Goal: Information Seeking & Learning: Learn about a topic

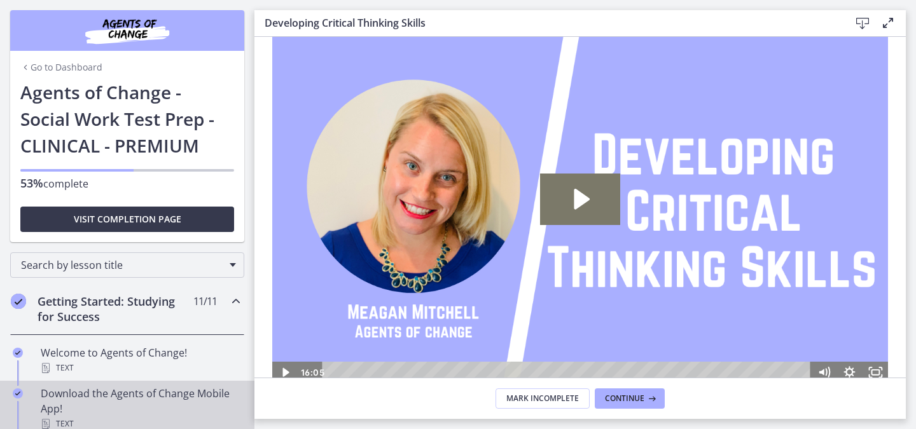
scroll to position [210, 0]
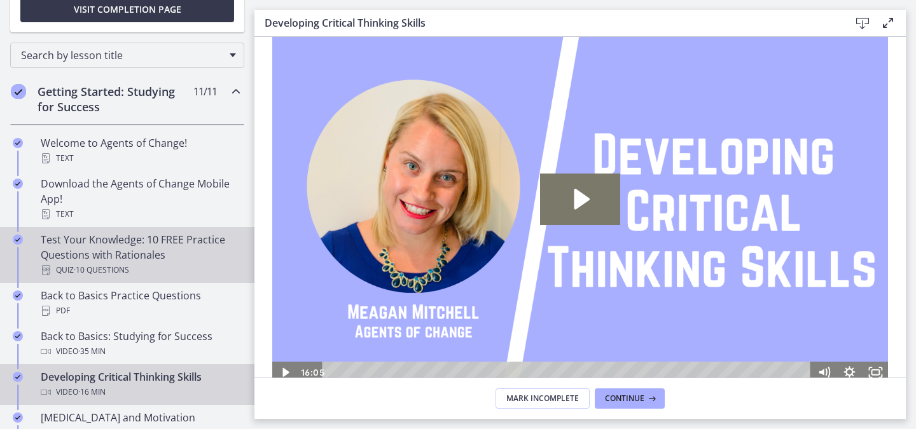
click at [128, 251] on div "Test Your Knowledge: 10 FREE Practice Questions with Rationales Quiz · 10 Quest…" at bounding box center [140, 255] width 198 height 46
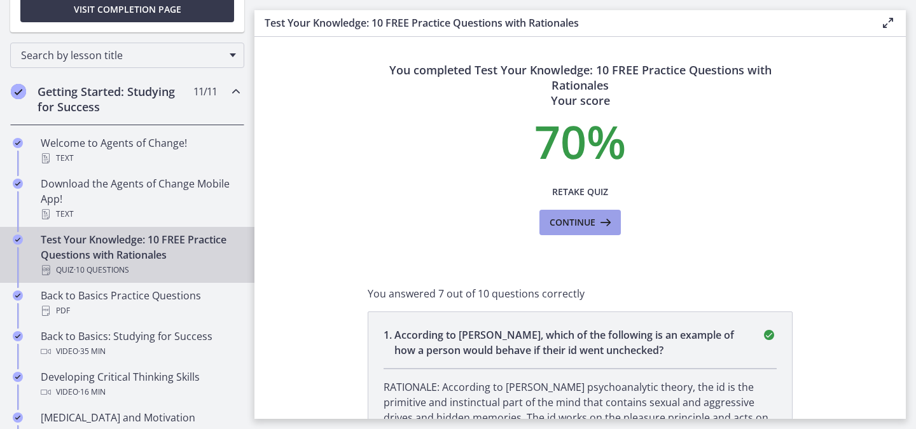
click at [575, 223] on span "Continue" at bounding box center [573, 222] width 46 height 15
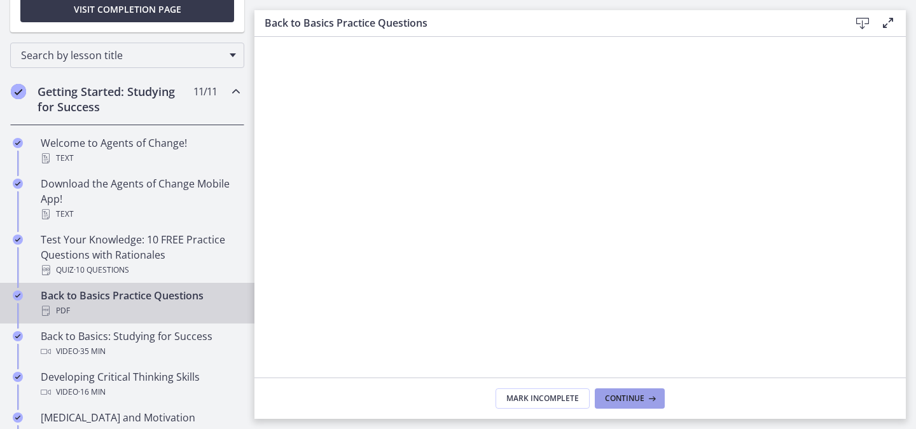
click at [639, 401] on span "Continue" at bounding box center [624, 399] width 39 height 10
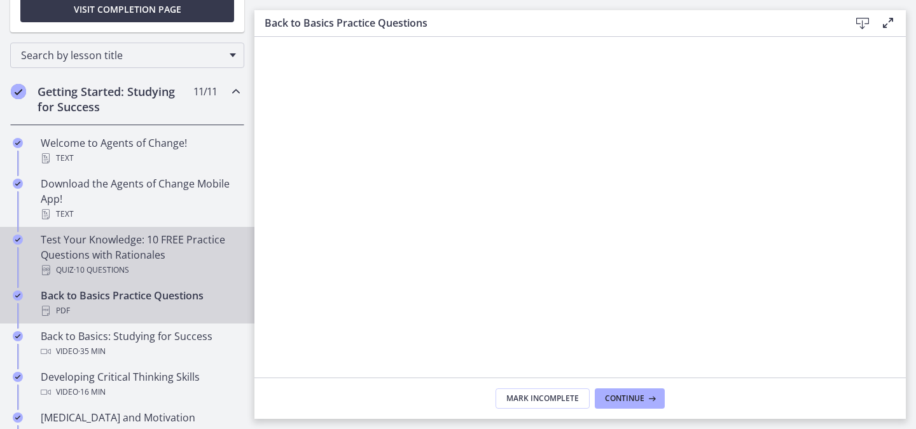
click at [138, 242] on div "Test Your Knowledge: 10 FREE Practice Questions with Rationales Quiz · 10 Quest…" at bounding box center [140, 255] width 198 height 46
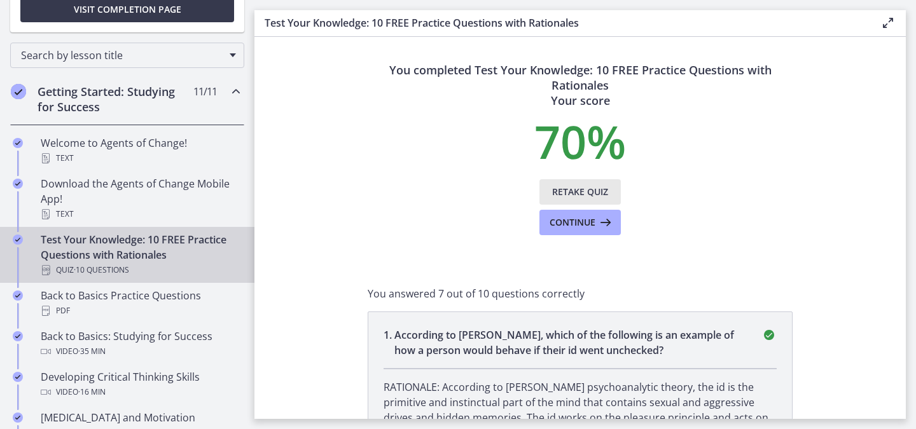
click at [586, 188] on span "Retake Quiz" at bounding box center [580, 191] width 56 height 15
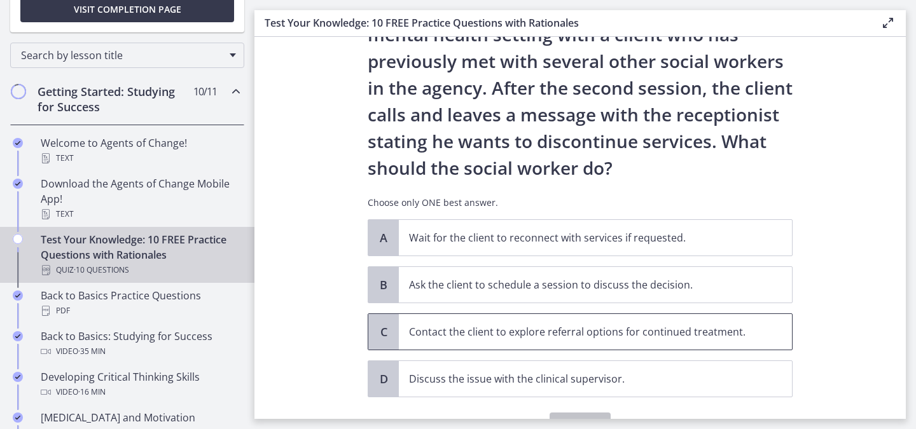
scroll to position [84, 0]
click at [517, 329] on p "Contact the client to explore referral options for continued treatment." at bounding box center [582, 331] width 347 height 15
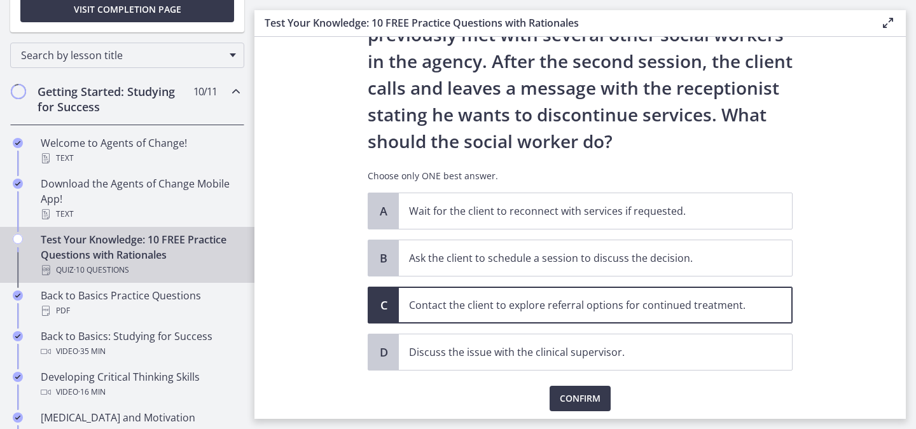
scroll to position [153, 0]
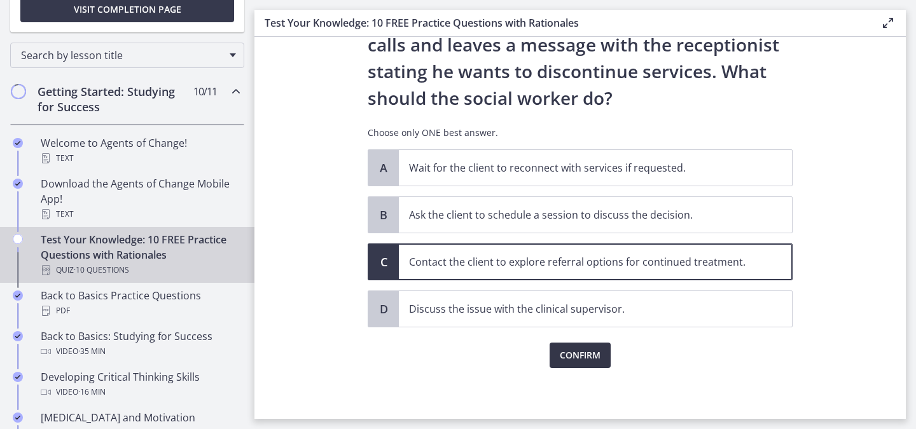
click at [560, 364] on button "Confirm" at bounding box center [580, 355] width 61 height 25
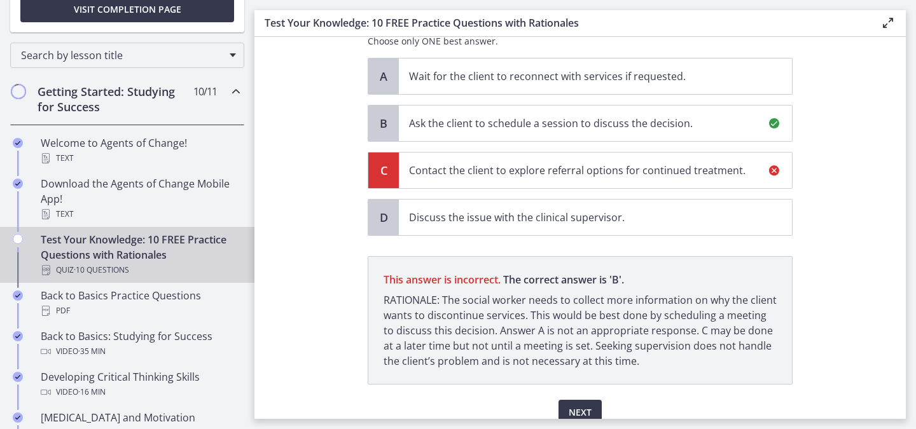
scroll to position [302, 0]
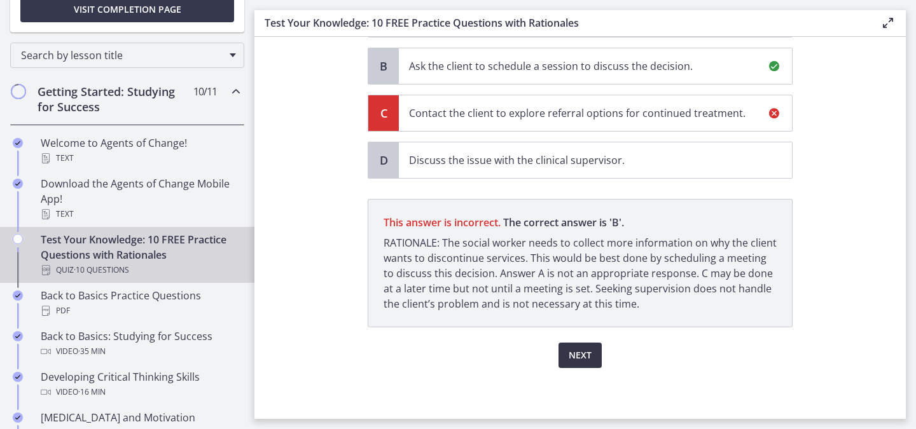
click at [583, 356] on span "Next" at bounding box center [580, 355] width 23 height 15
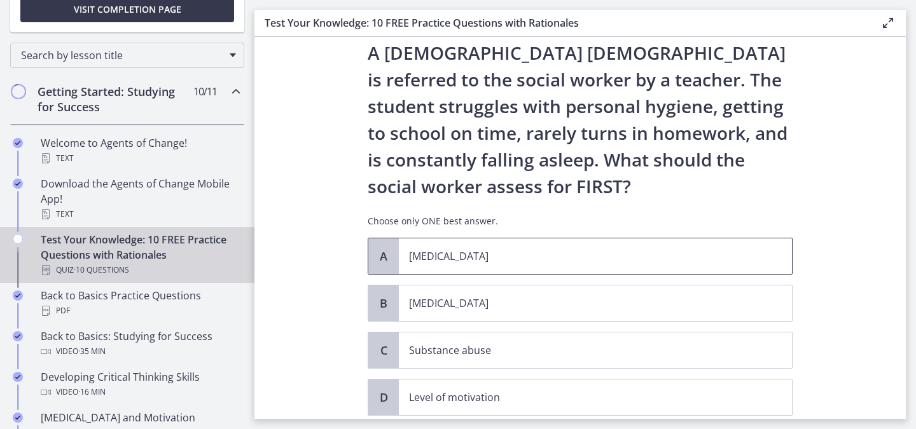
scroll to position [40, 0]
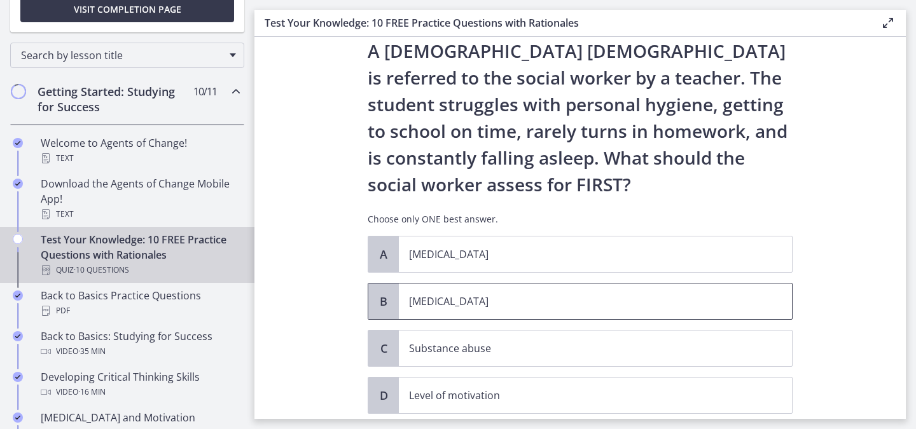
click at [503, 309] on span "[MEDICAL_DATA]" at bounding box center [595, 302] width 393 height 36
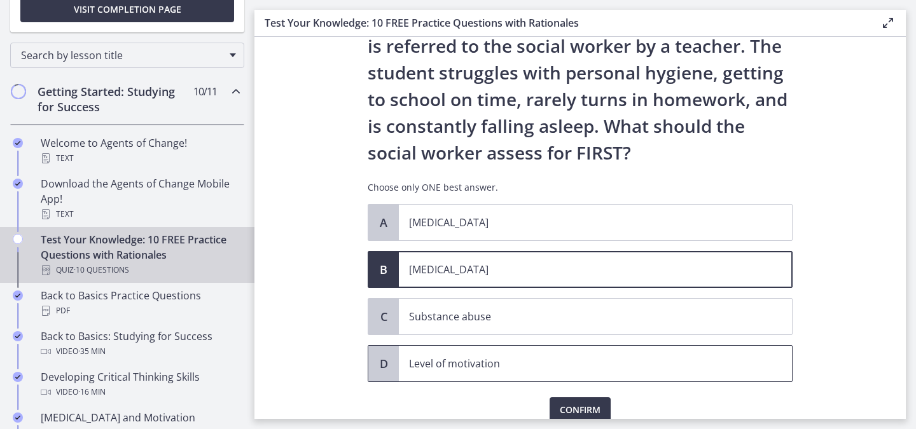
scroll to position [87, 0]
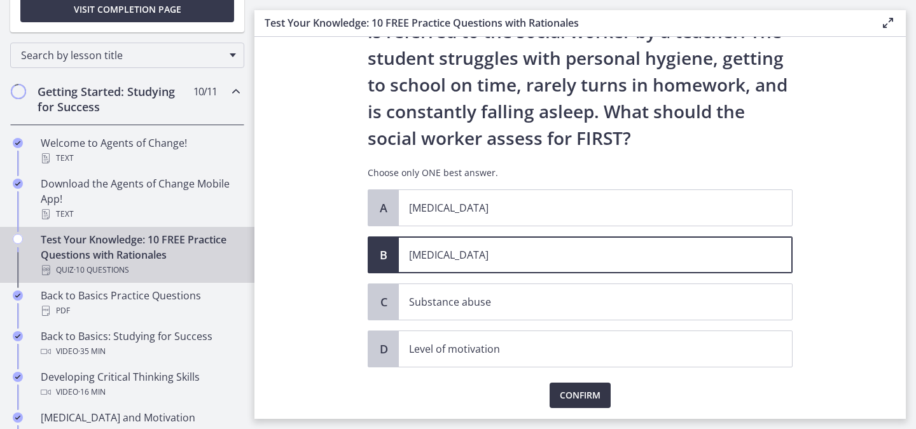
click at [560, 389] on span "Confirm" at bounding box center [580, 395] width 41 height 15
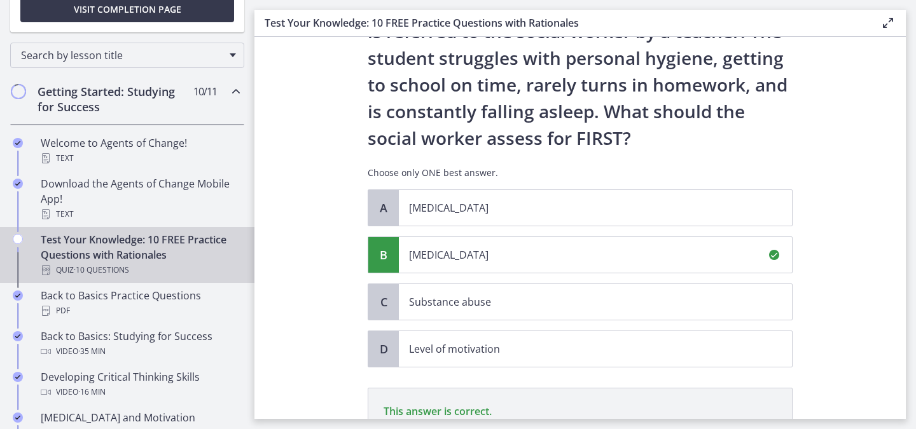
scroll to position [275, 0]
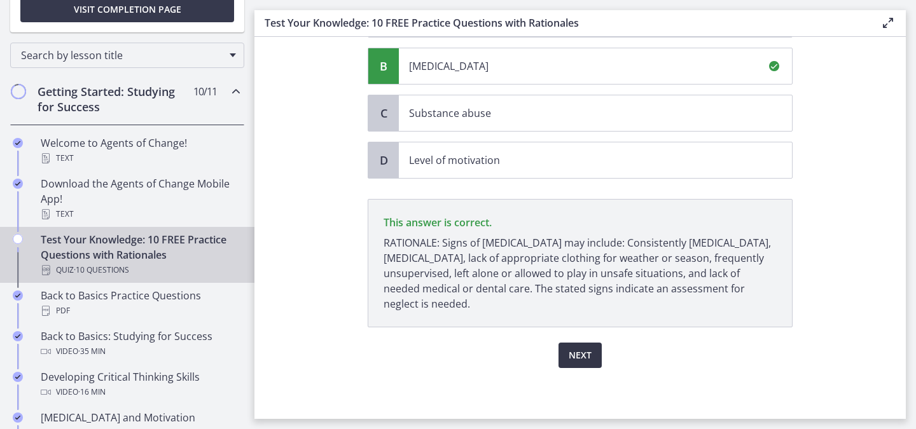
click at [573, 356] on span "Next" at bounding box center [580, 355] width 23 height 15
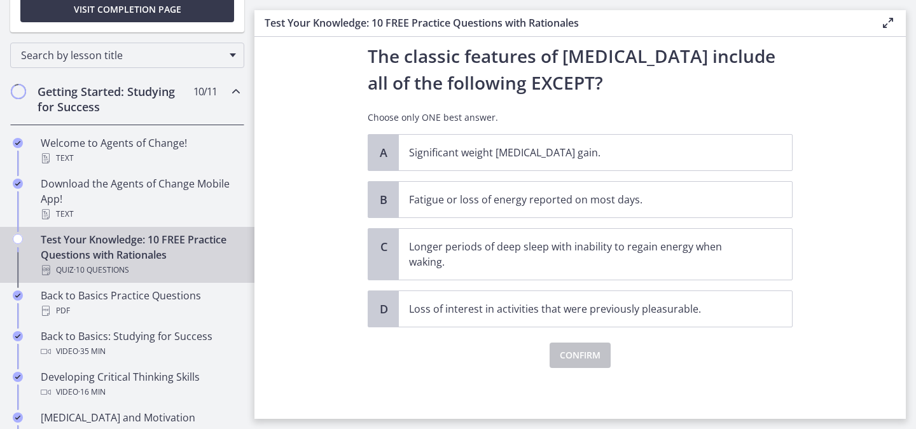
scroll to position [0, 0]
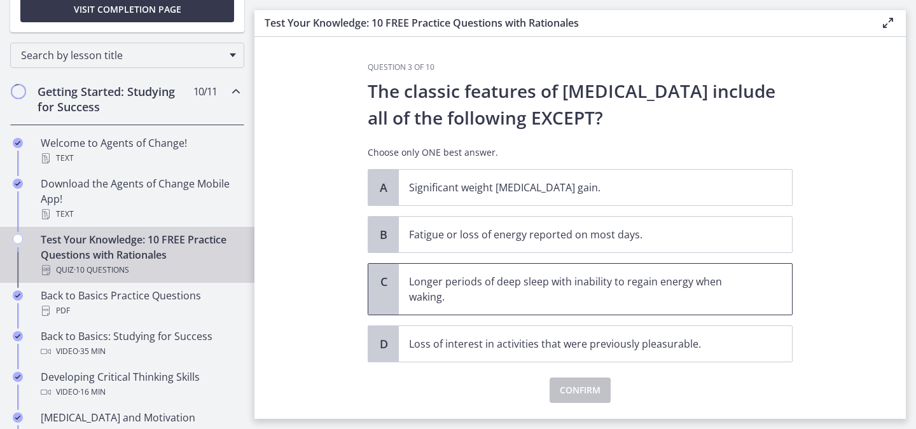
click at [572, 307] on span "Longer periods of deep sleep with inability to regain energy when waking." at bounding box center [595, 289] width 393 height 51
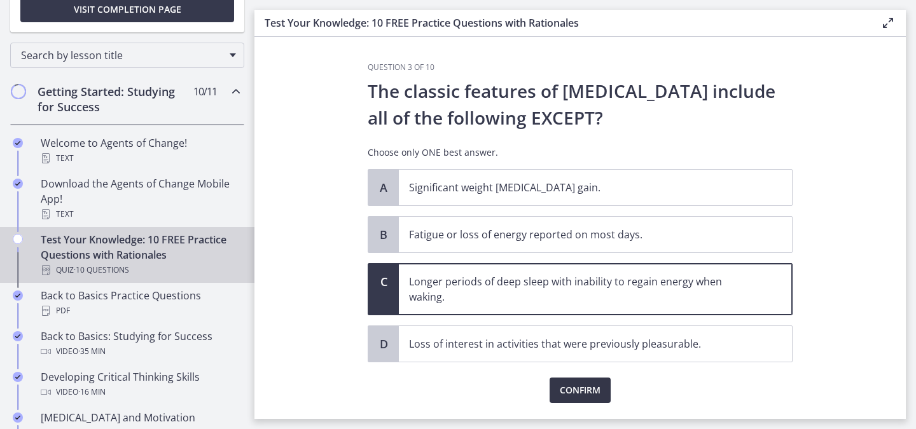
click at [576, 390] on span "Confirm" at bounding box center [580, 390] width 41 height 15
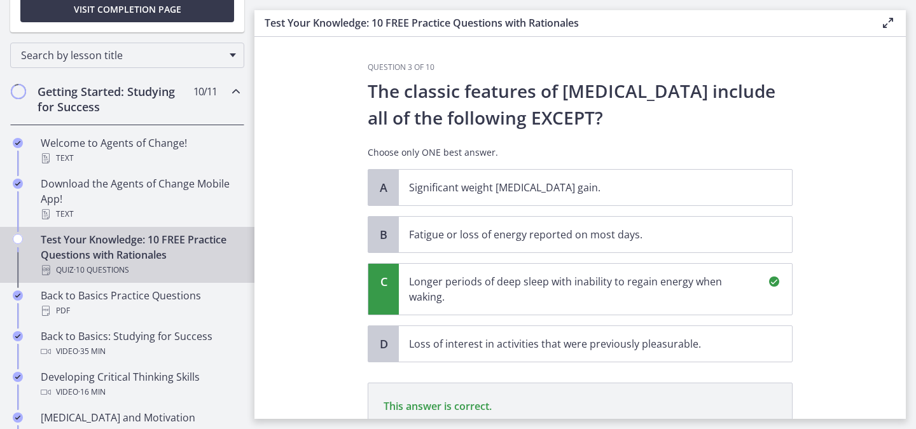
scroll to position [184, 0]
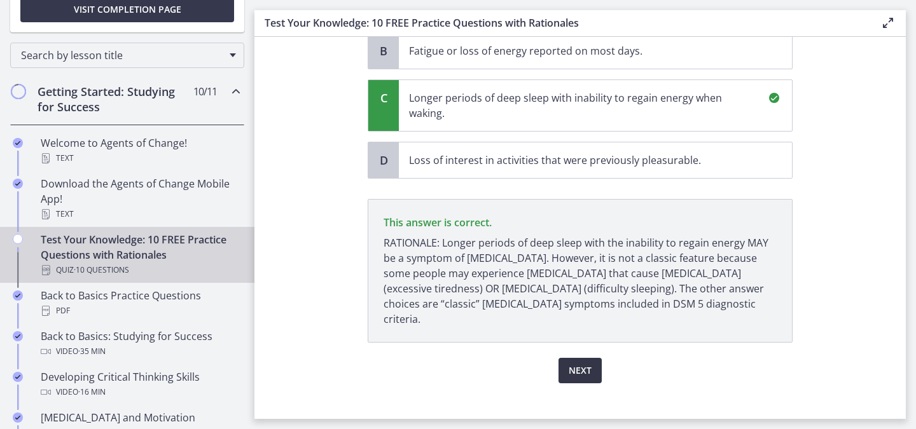
click at [585, 363] on button "Next" at bounding box center [579, 370] width 43 height 25
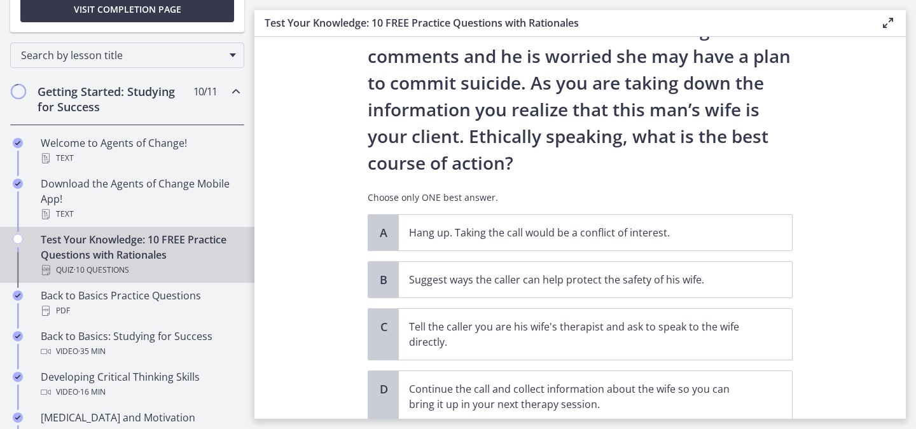
scroll to position [132, 0]
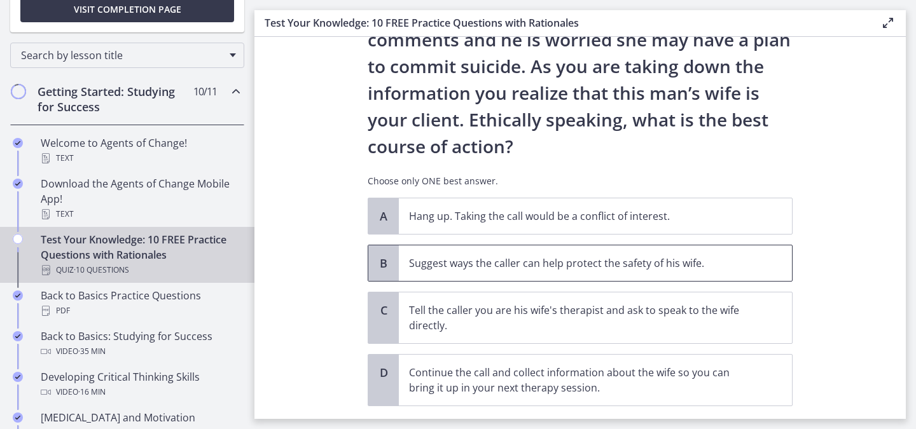
click at [549, 263] on p "Suggest ways the caller can help protect the safety of his wife." at bounding box center [582, 263] width 347 height 15
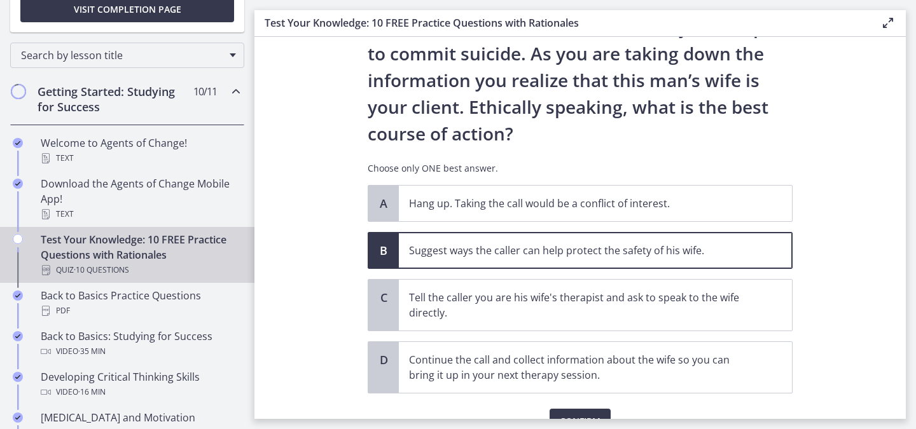
scroll to position [211, 0]
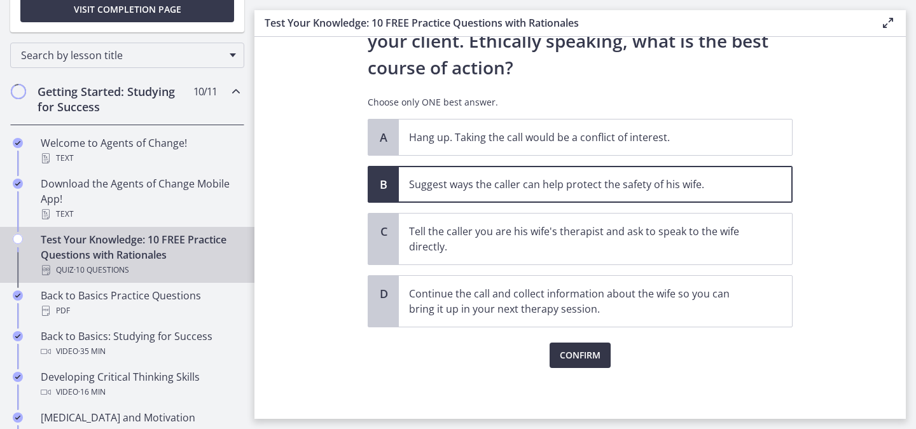
click at [588, 361] on span "Confirm" at bounding box center [580, 355] width 41 height 15
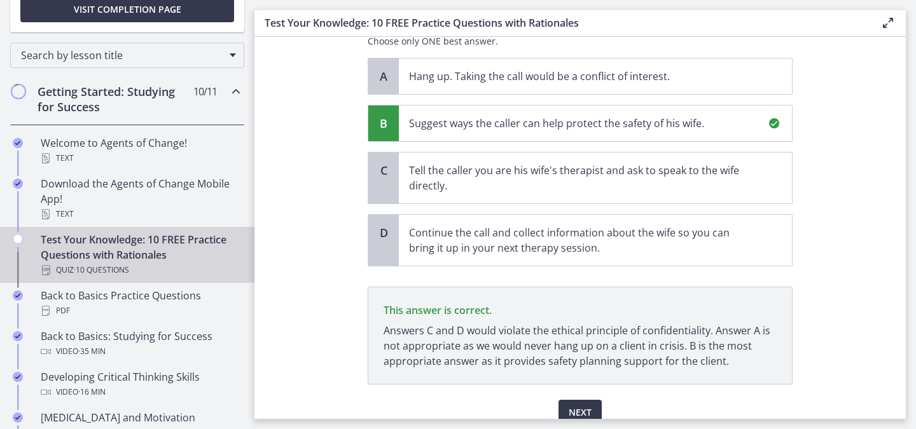
scroll to position [329, 0]
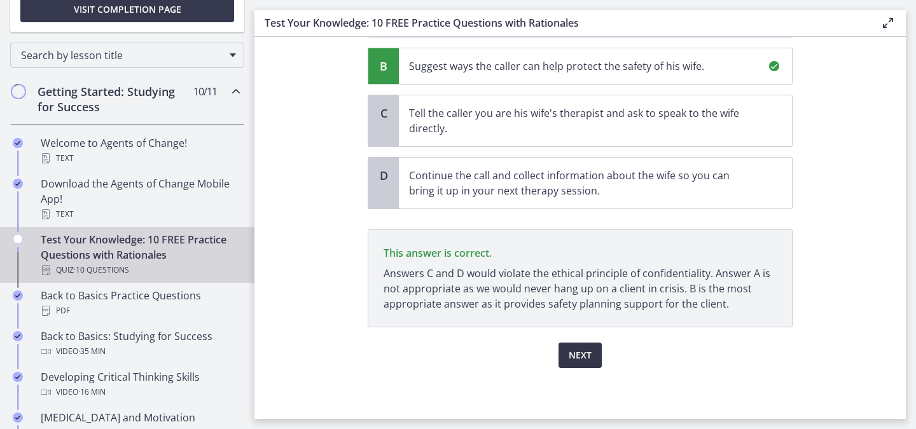
click at [584, 349] on span "Next" at bounding box center [580, 355] width 23 height 15
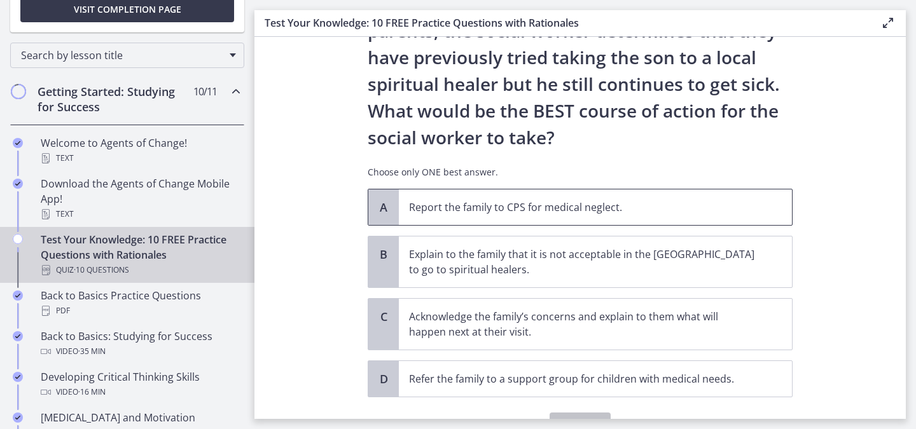
scroll to position [230, 0]
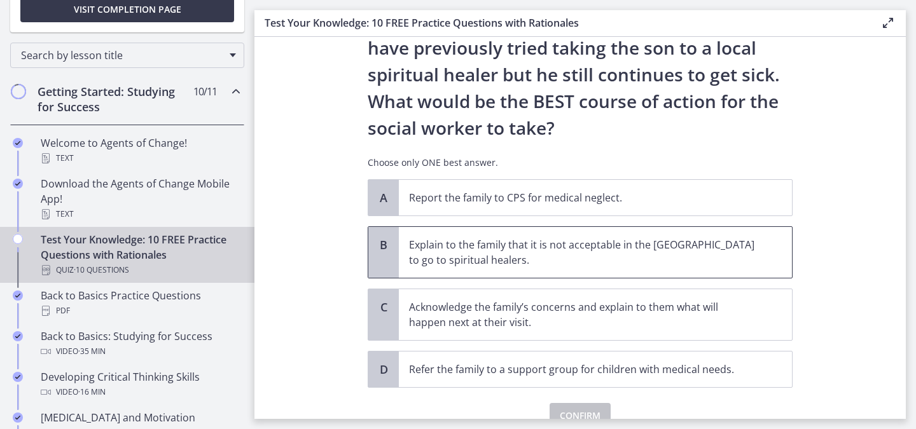
click at [541, 266] on p "Explain to the family that it is not acceptable in the [GEOGRAPHIC_DATA] to go …" at bounding box center [582, 252] width 347 height 31
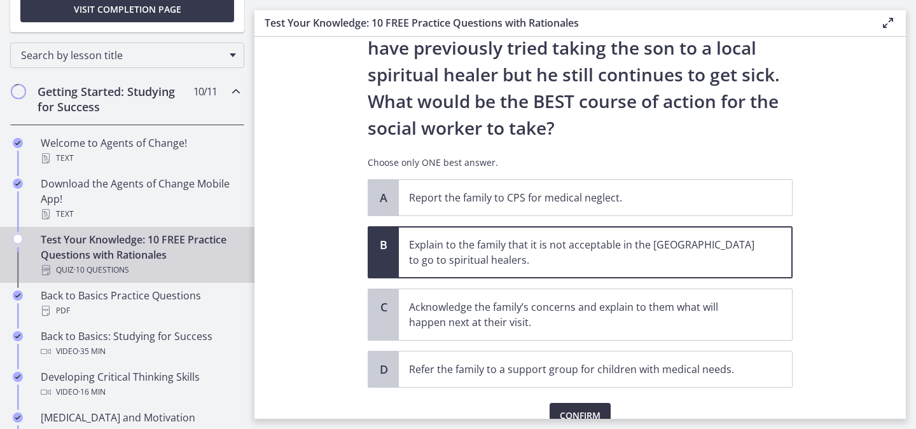
click at [560, 408] on span "Confirm" at bounding box center [580, 415] width 41 height 15
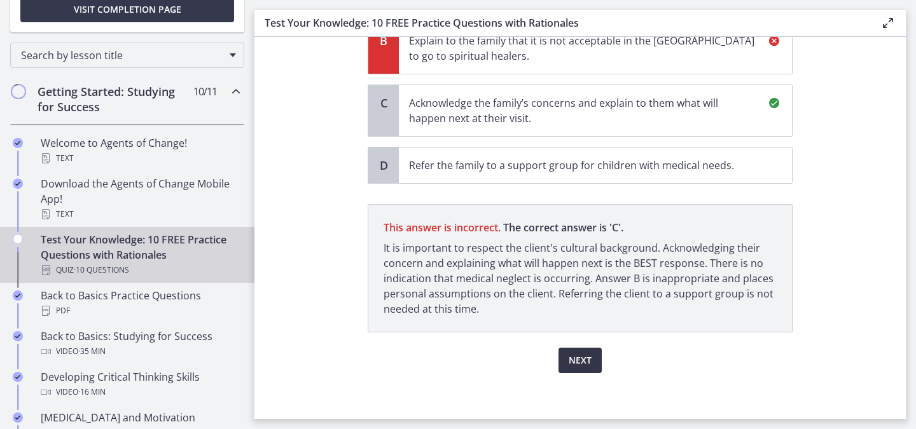
scroll to position [434, 0]
click at [576, 356] on span "Next" at bounding box center [580, 360] width 23 height 15
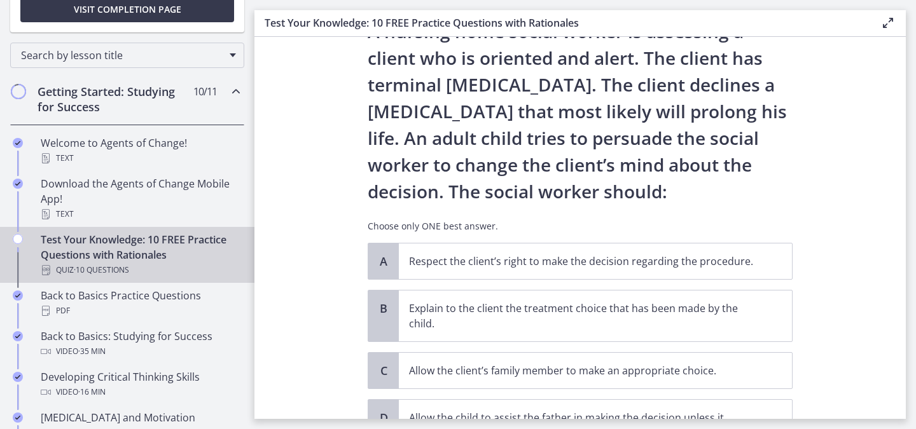
scroll to position [169, 0]
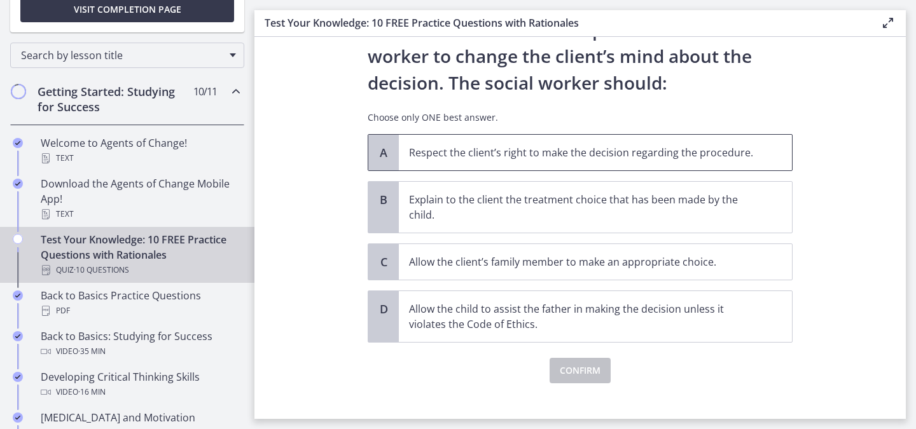
click at [606, 146] on p "Respect the client’s right to make the decision regarding the procedure." at bounding box center [582, 152] width 347 height 15
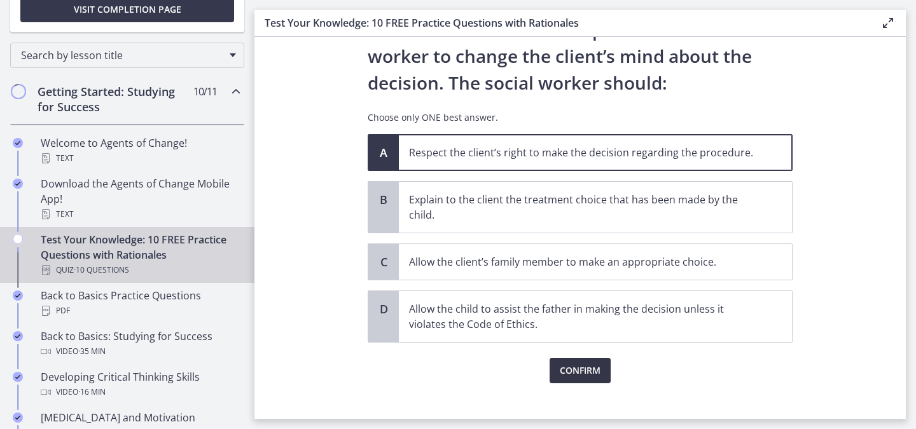
click at [571, 368] on span "Confirm" at bounding box center [580, 370] width 41 height 15
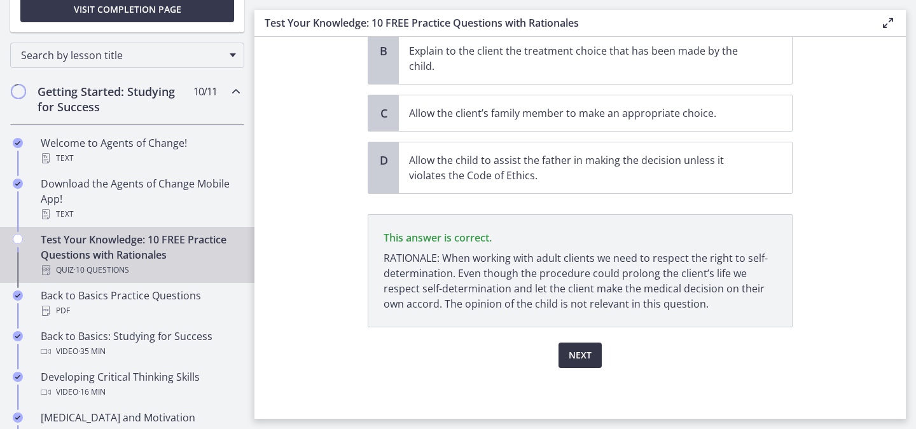
scroll to position [317, 0]
click at [569, 364] on button "Next" at bounding box center [579, 355] width 43 height 25
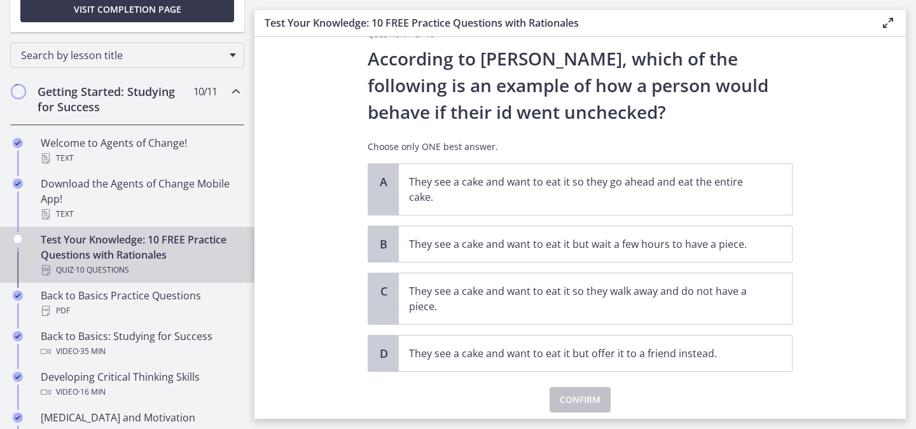
scroll to position [33, 0]
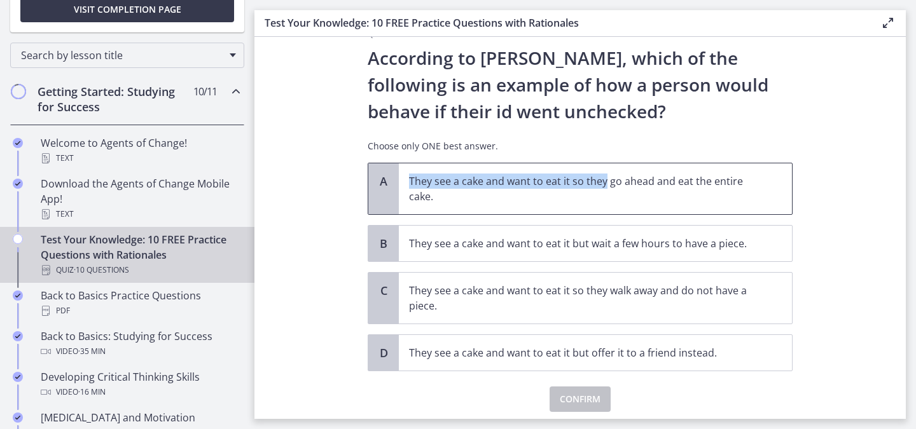
drag, startPoint x: 599, startPoint y: 174, endPoint x: 600, endPoint y: 181, distance: 7.7
click at [599, 176] on span "They see a cake and want to eat it so they go ahead and eat the entire cake." at bounding box center [595, 188] width 393 height 51
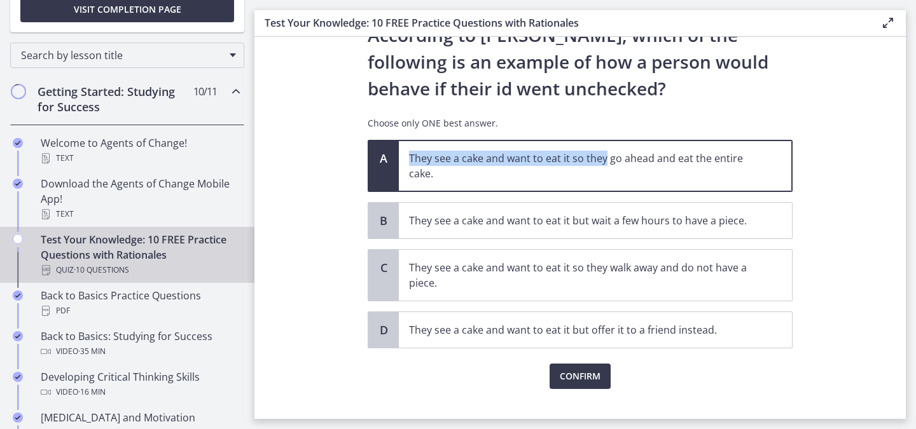
scroll to position [57, 0]
click at [576, 371] on span "Confirm" at bounding box center [580, 375] width 41 height 15
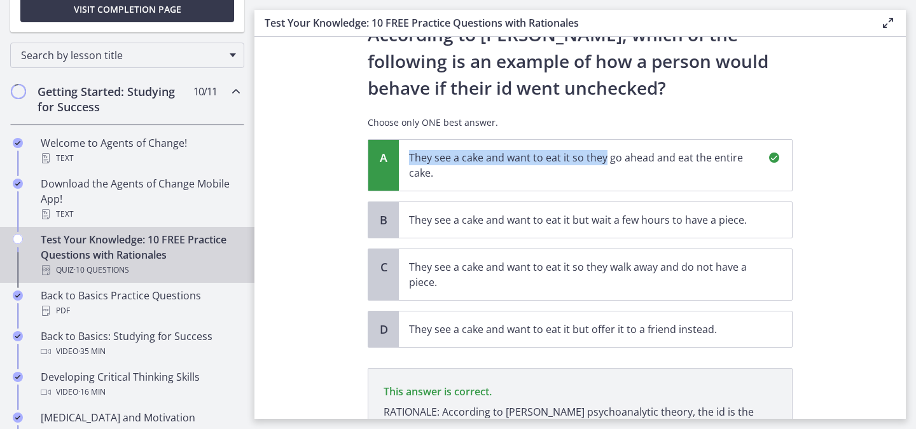
scroll to position [211, 0]
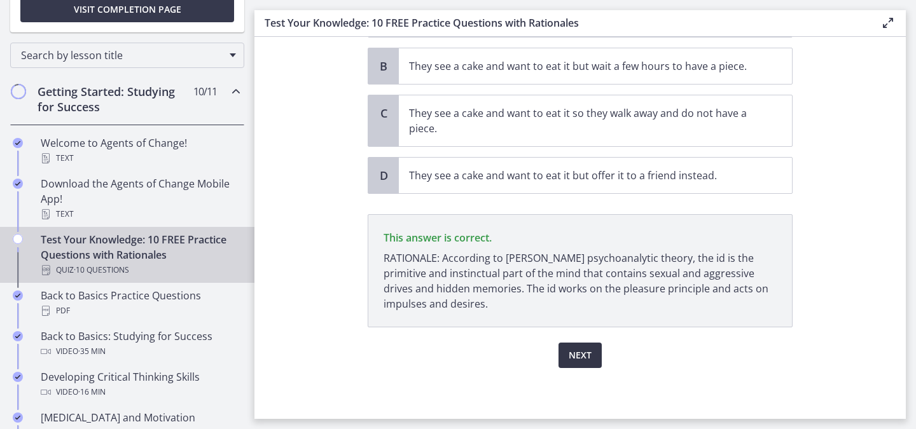
click at [569, 363] on span "Next" at bounding box center [580, 355] width 23 height 15
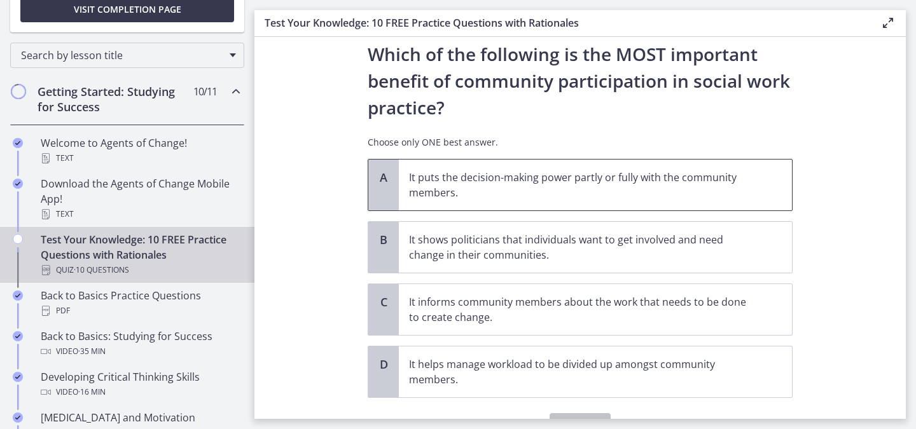
scroll to position [39, 0]
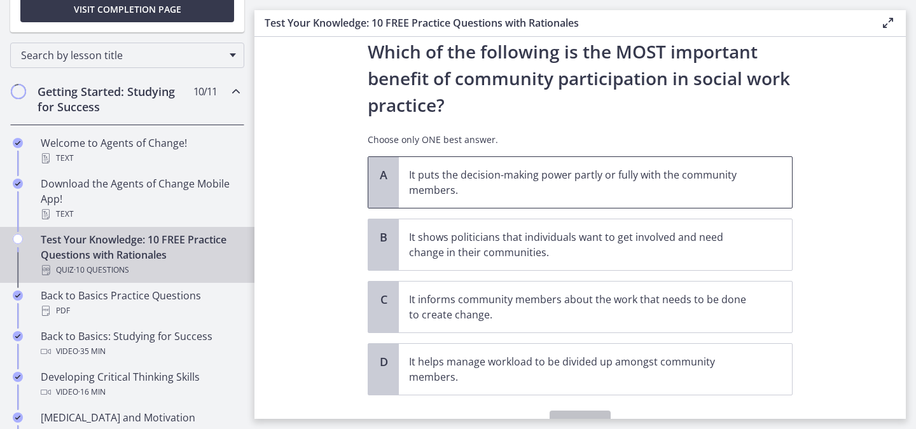
click at [464, 191] on p "It puts the decision-making power partly or fully with the community members." at bounding box center [582, 182] width 347 height 31
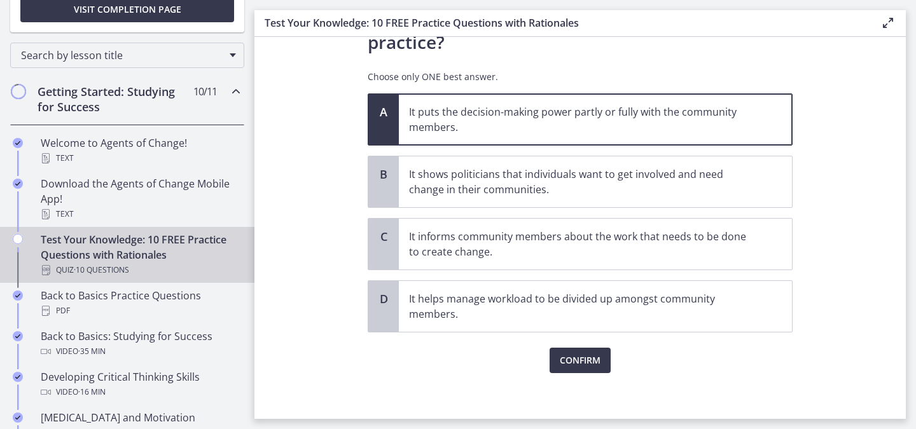
scroll to position [107, 0]
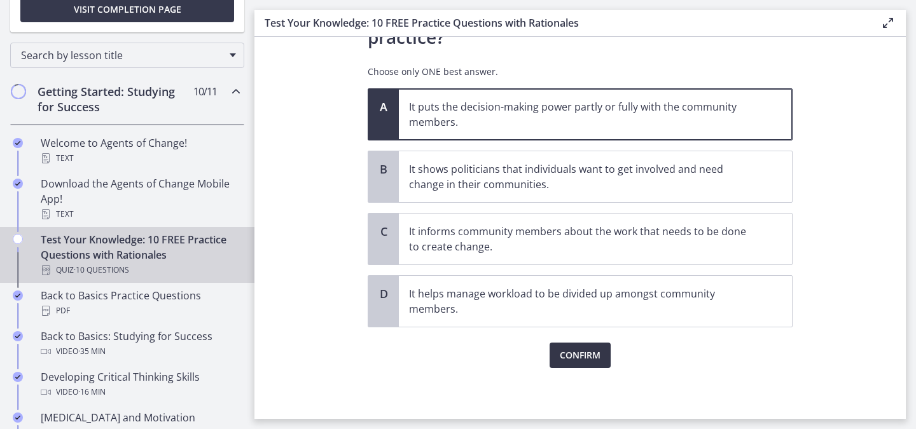
click at [581, 352] on span "Confirm" at bounding box center [580, 355] width 41 height 15
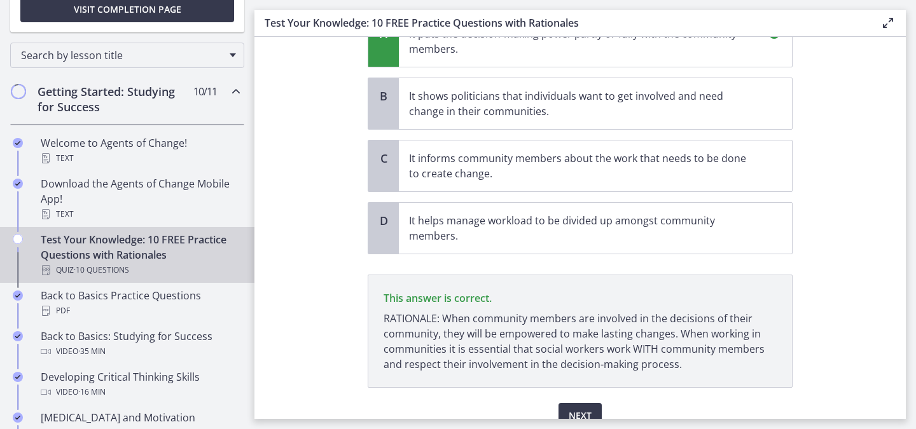
scroll to position [241, 0]
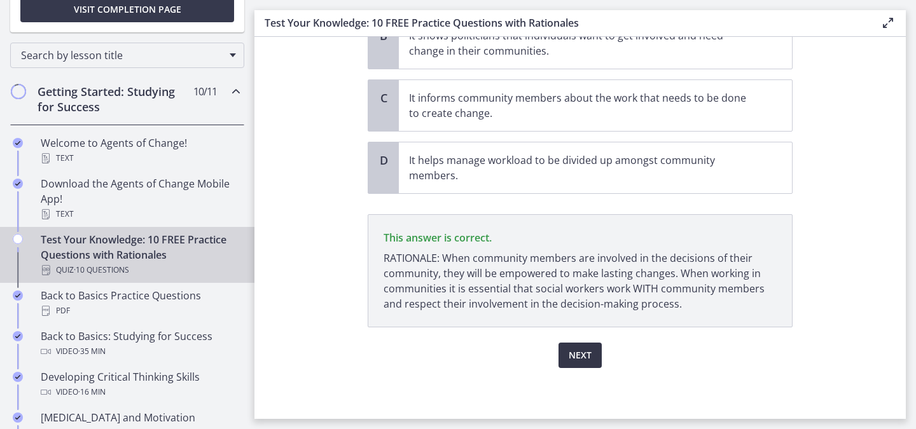
click at [576, 354] on span "Next" at bounding box center [580, 355] width 23 height 15
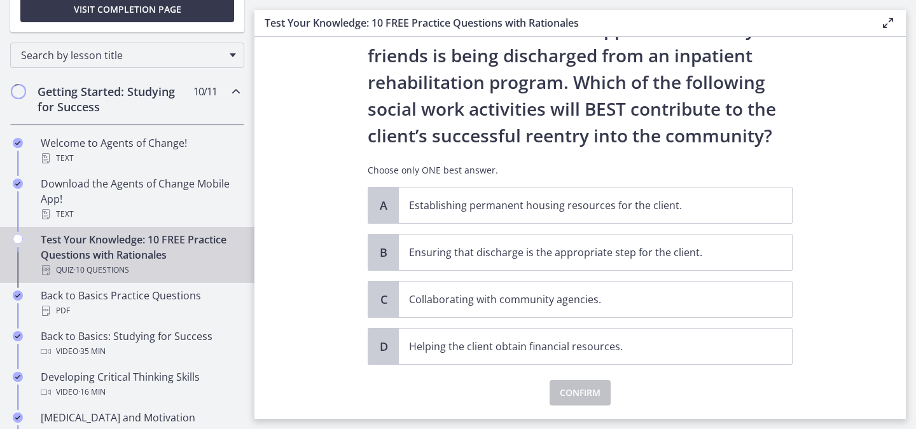
scroll to position [36, 0]
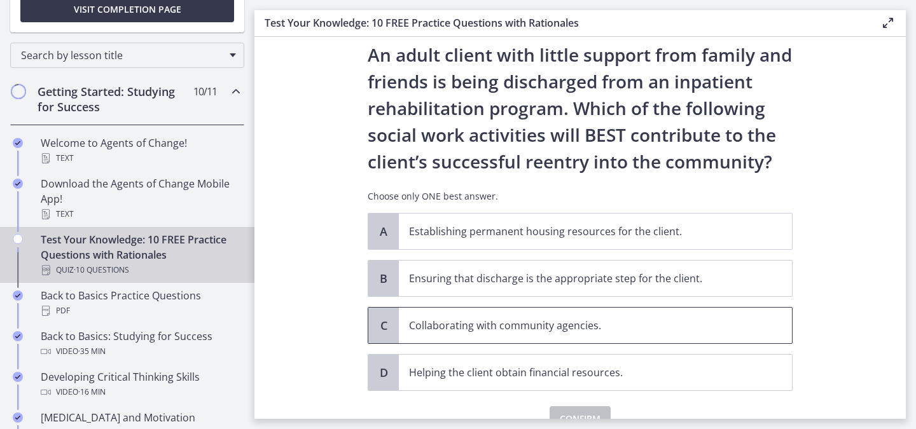
click at [588, 322] on p "Collaborating with community agencies." at bounding box center [582, 325] width 347 height 15
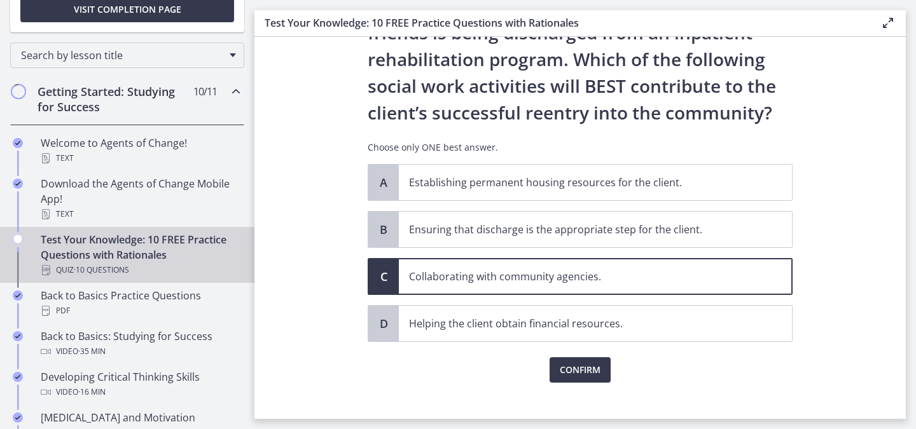
scroll to position [100, 0]
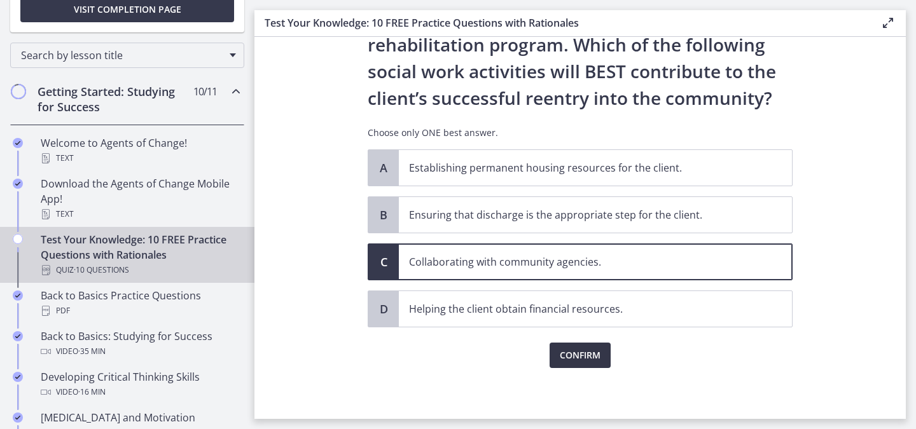
click at [585, 351] on span "Confirm" at bounding box center [580, 355] width 41 height 15
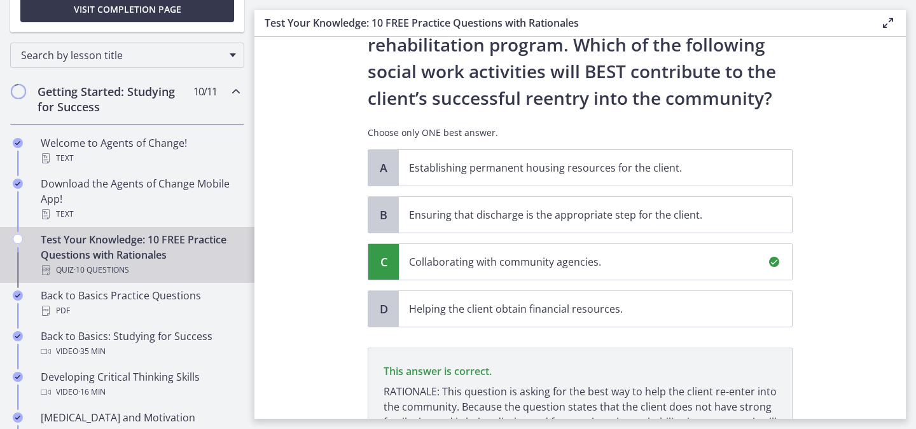
scroll to position [249, 0]
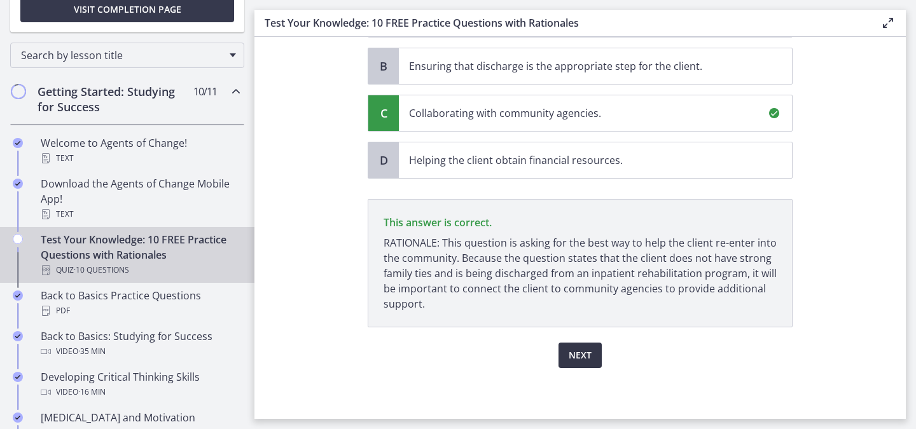
click at [574, 349] on span "Next" at bounding box center [580, 355] width 23 height 15
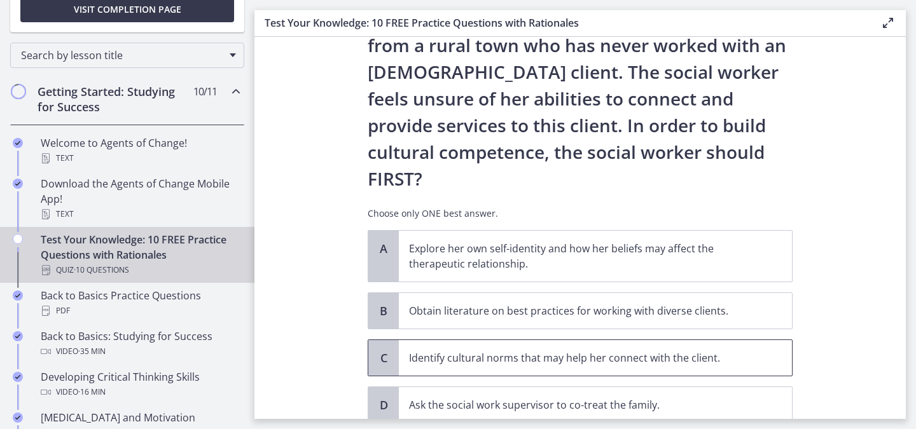
scroll to position [180, 0]
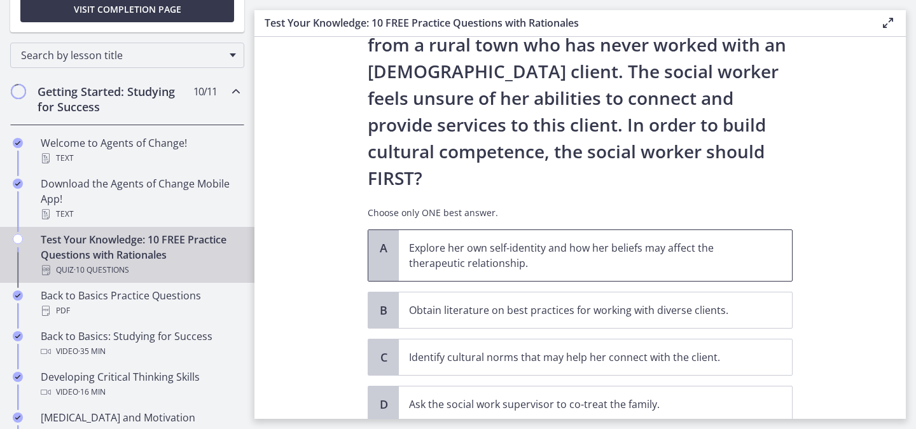
click at [475, 230] on span "Explore her own self-identity and how her beliefs may affect the therapeutic re…" at bounding box center [595, 255] width 393 height 51
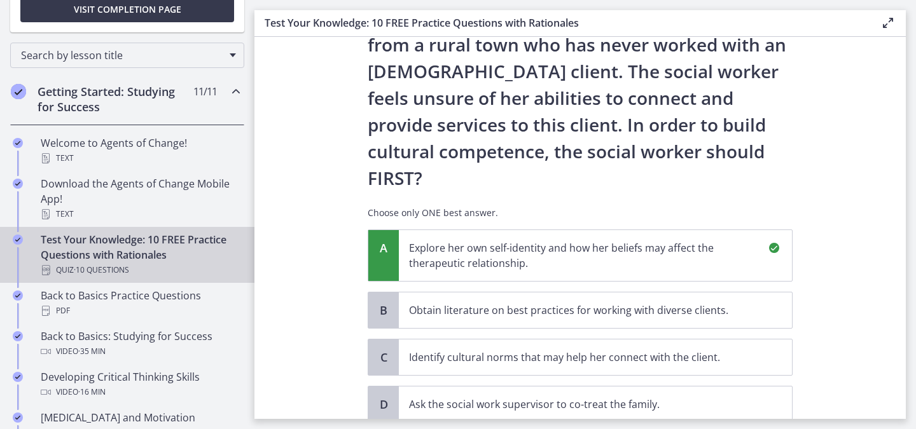
scroll to position [371, 0]
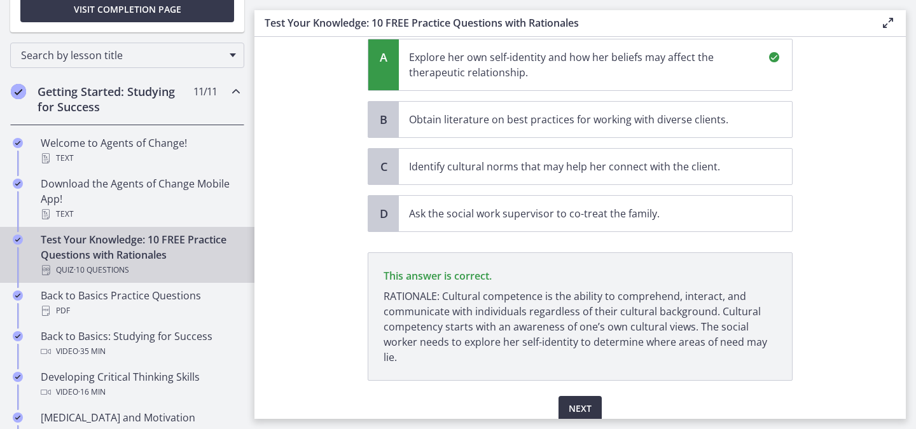
click at [571, 401] on span "Next" at bounding box center [580, 408] width 23 height 15
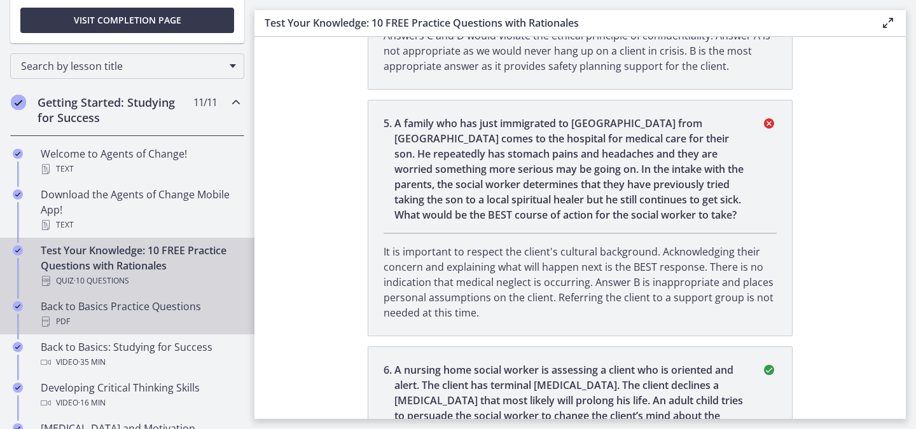
scroll to position [199, 0]
click at [94, 310] on div "Back to Basics Practice Questions PDF" at bounding box center [140, 314] width 198 height 31
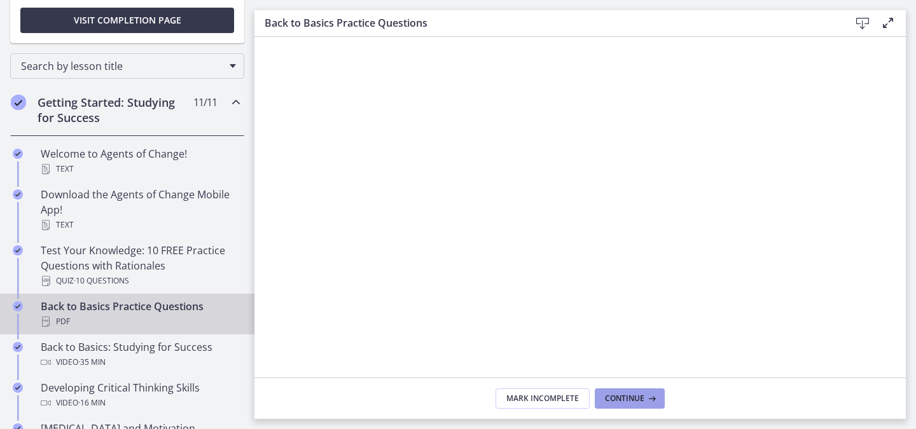
click at [631, 395] on span "Continue" at bounding box center [624, 399] width 39 height 10
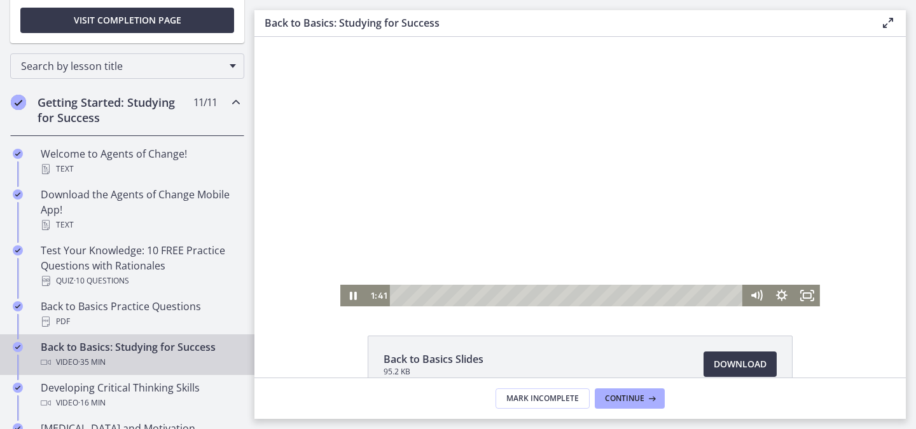
click at [550, 124] on div at bounding box center [580, 172] width 480 height 270
click at [488, 221] on div at bounding box center [580, 172] width 480 height 270
click at [804, 301] on icon "Fullscreen" at bounding box center [806, 296] width 25 height 22
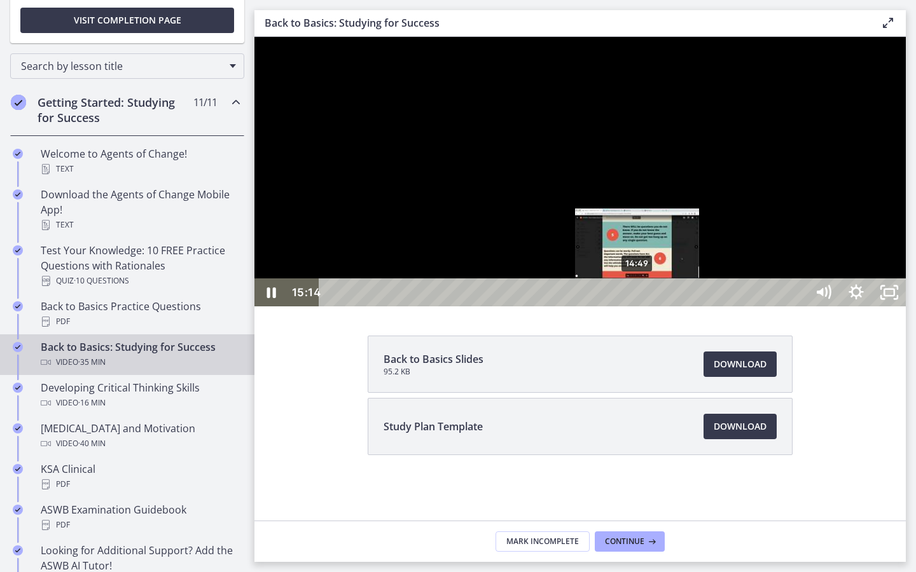
click at [638, 307] on div "14:49" at bounding box center [564, 293] width 467 height 28
click at [634, 298] on div "Playbar" at bounding box center [633, 293] width 10 height 10
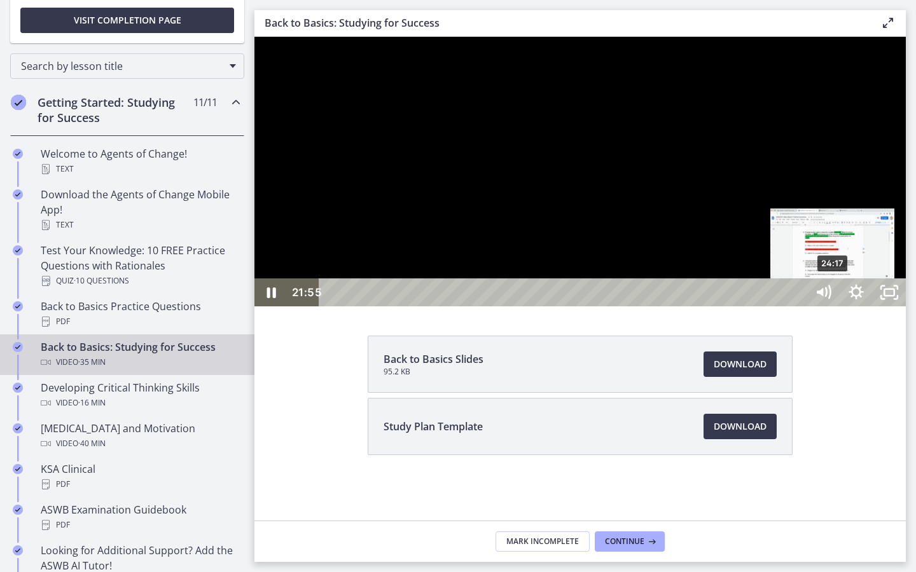
click at [798, 307] on div "24:17" at bounding box center [564, 293] width 467 height 28
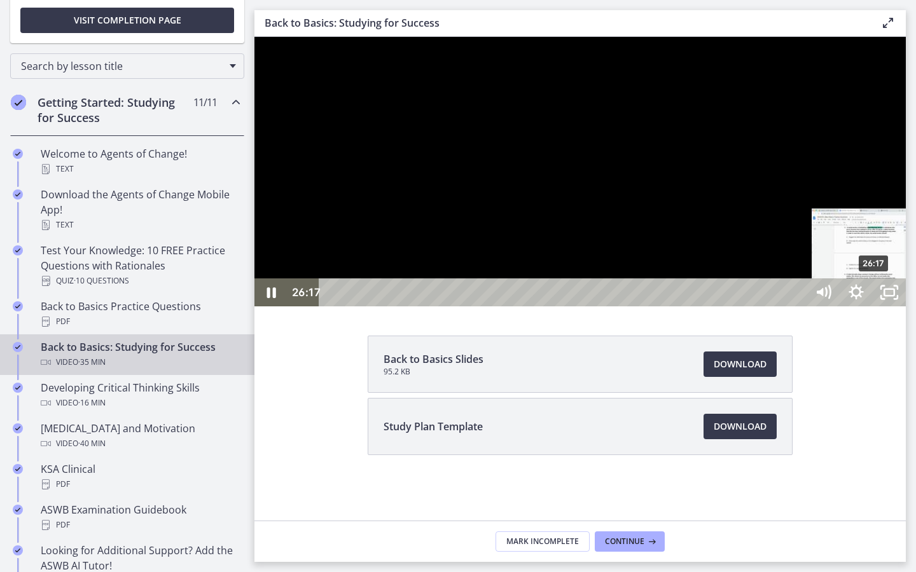
click at [798, 307] on div "26:17" at bounding box center [564, 293] width 467 height 28
click at [798, 307] on div "27:57" at bounding box center [564, 293] width 467 height 28
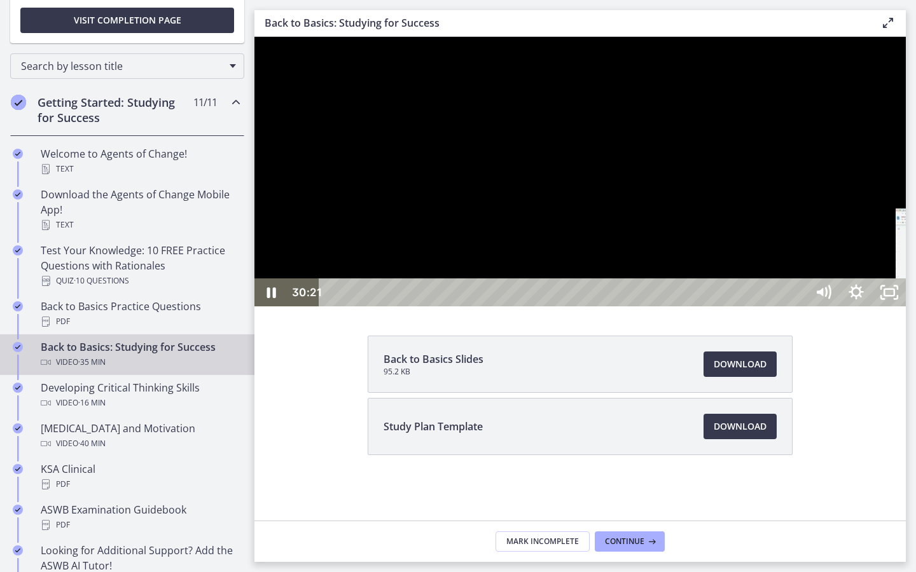
click at [798, 307] on div "30:21" at bounding box center [564, 293] width 467 height 28
click at [798, 307] on div "32:47" at bounding box center [564, 293] width 467 height 28
click at [798, 307] on div "34:08" at bounding box center [564, 293] width 467 height 28
click at [798, 307] on div "35:03" at bounding box center [564, 293] width 467 height 28
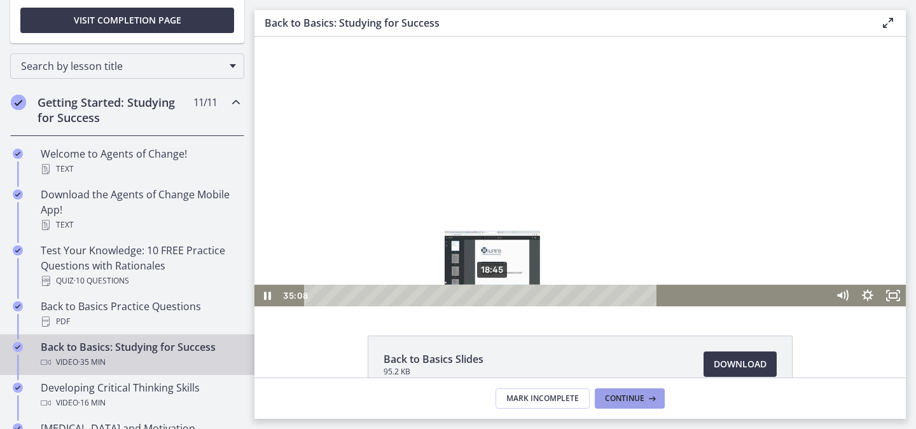
scroll to position [3, 0]
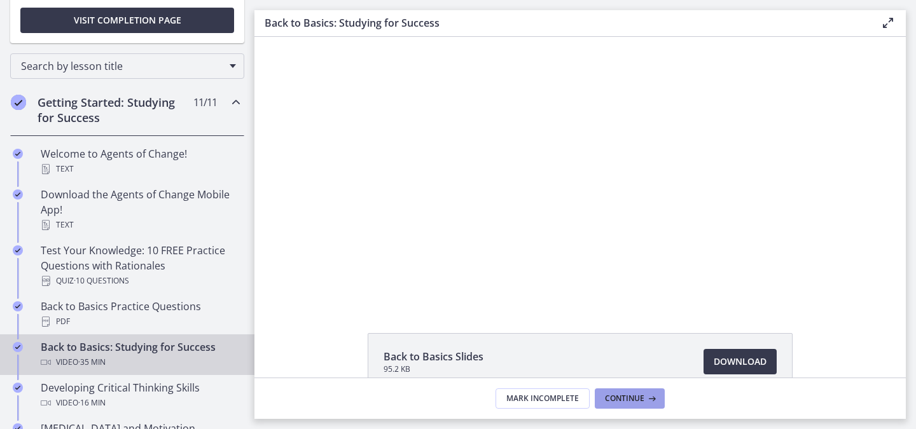
click at [636, 396] on span "Continue" at bounding box center [624, 399] width 39 height 10
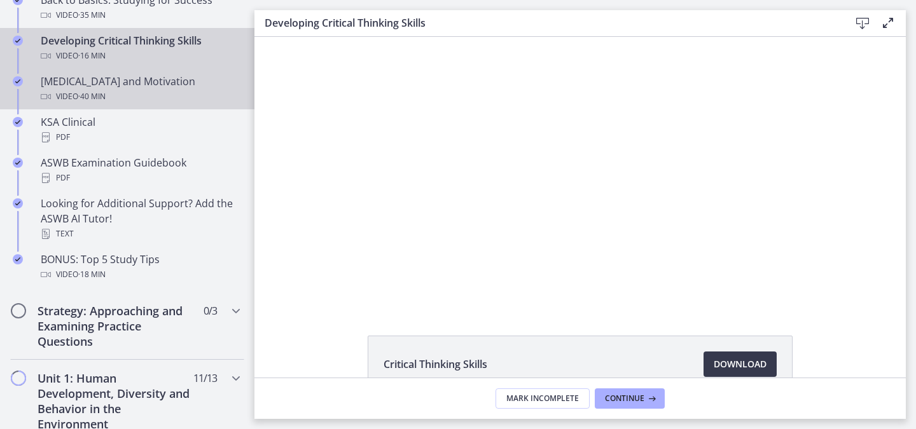
scroll to position [540, 0]
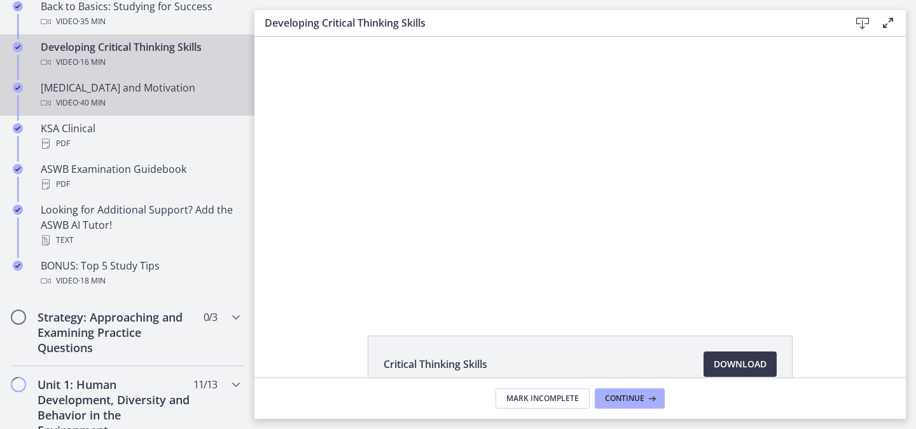
click at [127, 88] on div "[MEDICAL_DATA] and Motivation Video · 40 min" at bounding box center [140, 95] width 198 height 31
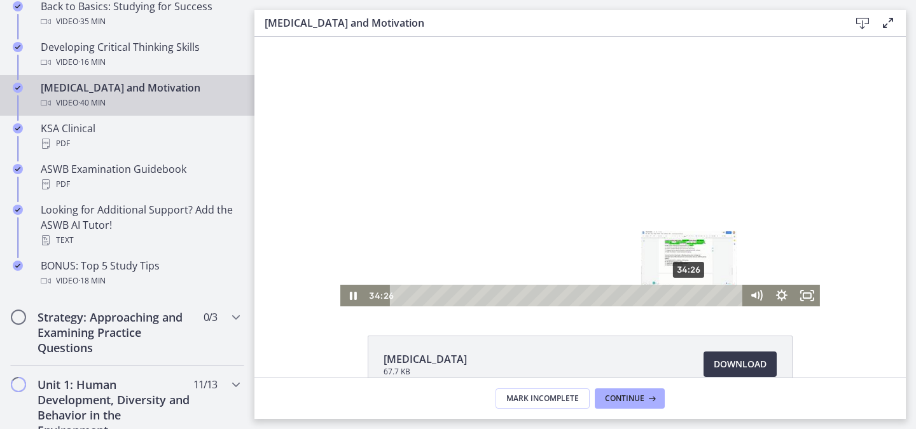
click at [685, 294] on div "34:26" at bounding box center [568, 296] width 338 height 22
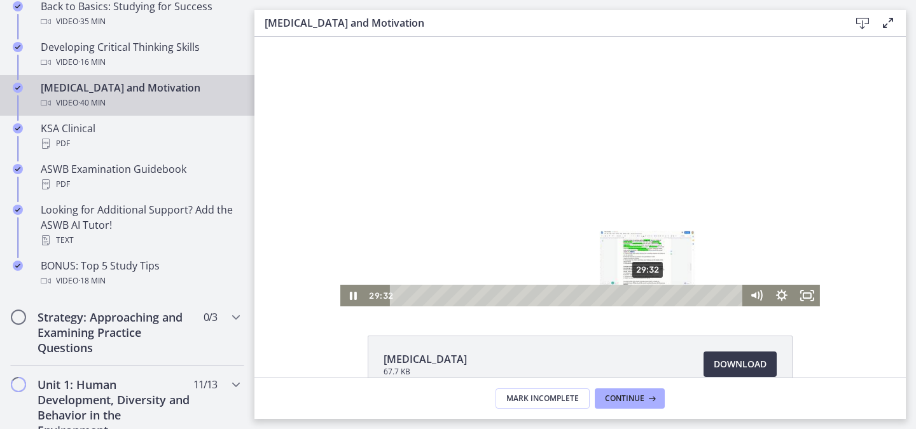
click at [644, 293] on div "29:32" at bounding box center [568, 296] width 338 height 22
click at [665, 216] on div at bounding box center [580, 172] width 480 height 270
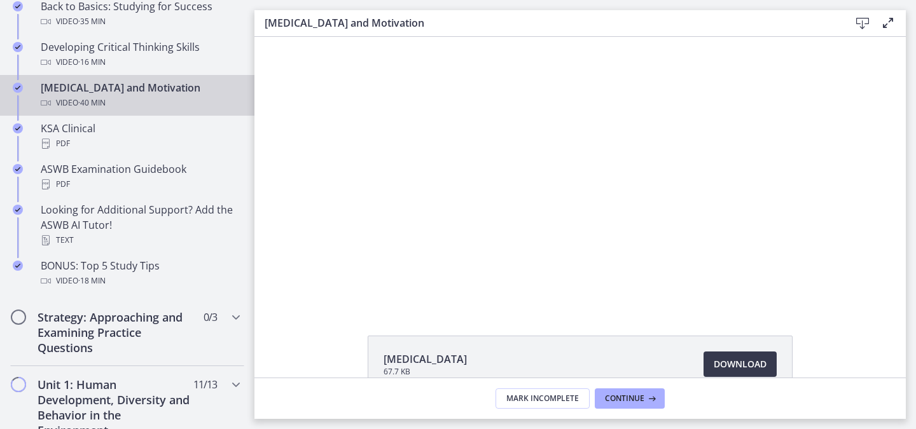
click at [754, 205] on div at bounding box center [580, 172] width 480 height 270
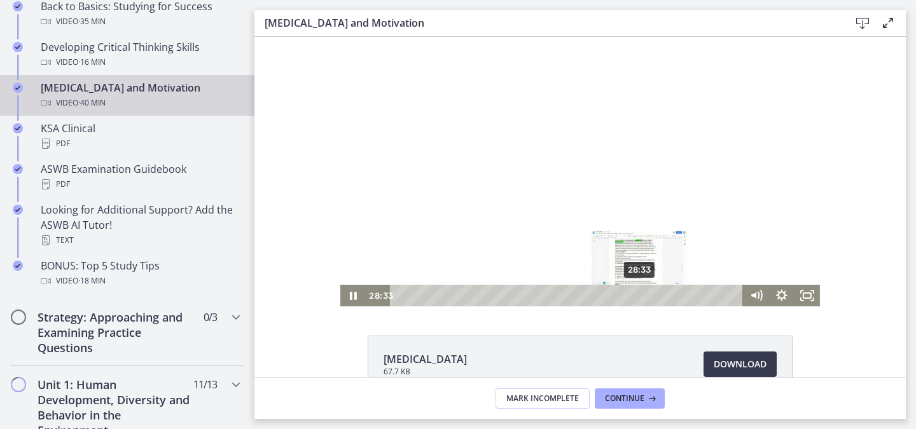
click at [635, 295] on div "28:33" at bounding box center [568, 296] width 338 height 22
click at [645, 297] on div "29:41" at bounding box center [568, 296] width 338 height 22
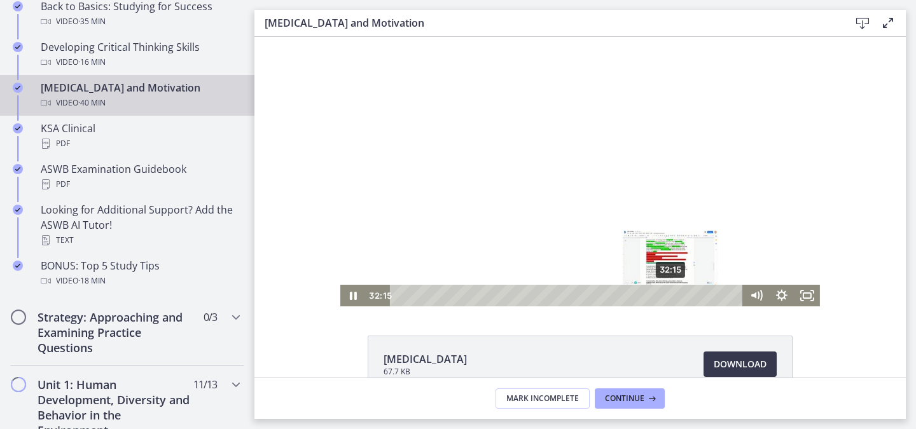
click at [667, 298] on div "32:15" at bounding box center [568, 296] width 338 height 22
click at [670, 294] on div "32:37" at bounding box center [568, 296] width 338 height 22
click at [677, 297] on div "33:32" at bounding box center [568, 296] width 338 height 22
click at [601, 219] on div at bounding box center [580, 172] width 480 height 270
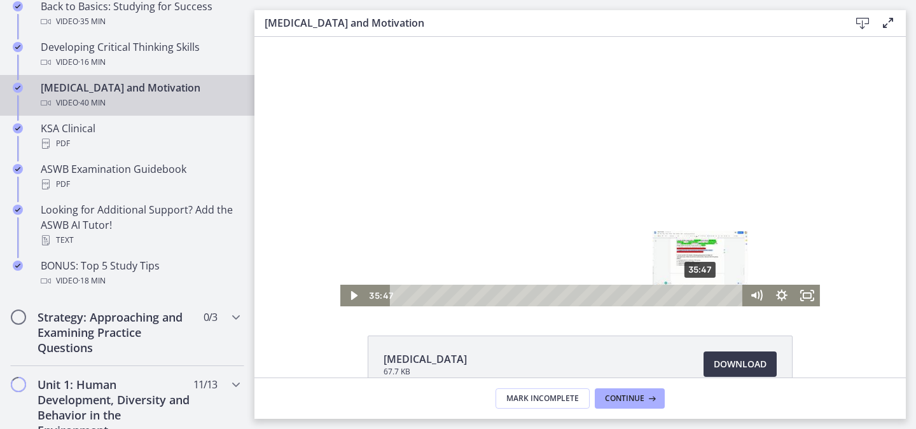
click at [696, 294] on div "35:47" at bounding box center [568, 296] width 338 height 22
click at [703, 294] on div "36:33" at bounding box center [568, 296] width 338 height 22
drag, startPoint x: 702, startPoint y: 296, endPoint x: 679, endPoint y: 293, distance: 23.1
click at [679, 293] on div "Playbar" at bounding box center [682, 295] width 7 height 7
click at [345, 294] on icon "Play Video" at bounding box center [354, 296] width 25 height 22
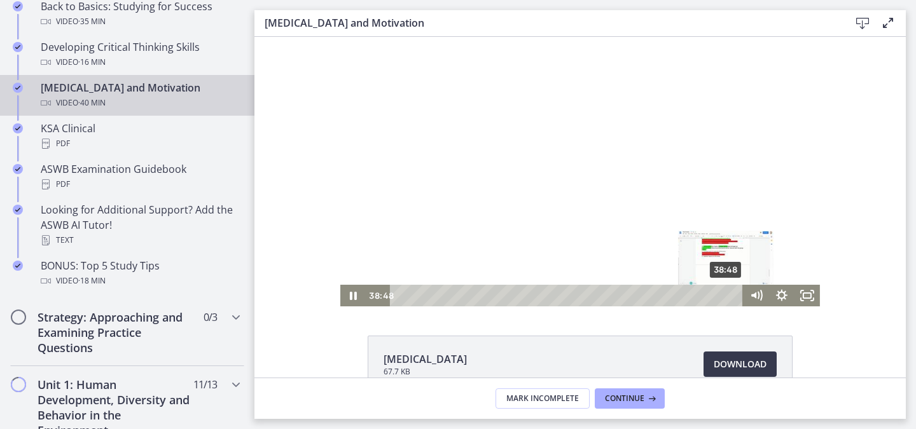
click at [722, 297] on div "38:48" at bounding box center [568, 296] width 338 height 22
click at [724, 296] on div "39:06" at bounding box center [568, 296] width 338 height 22
click at [727, 296] on div "Playbar" at bounding box center [727, 295] width 7 height 7
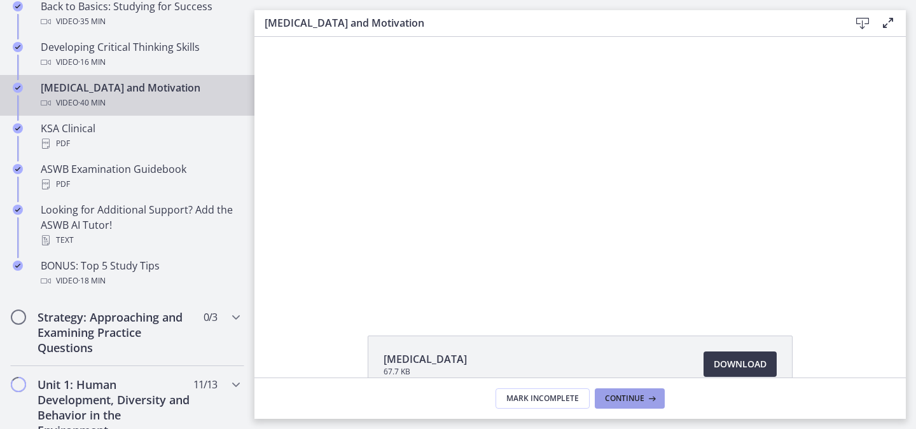
click at [638, 398] on span "Continue" at bounding box center [624, 399] width 39 height 10
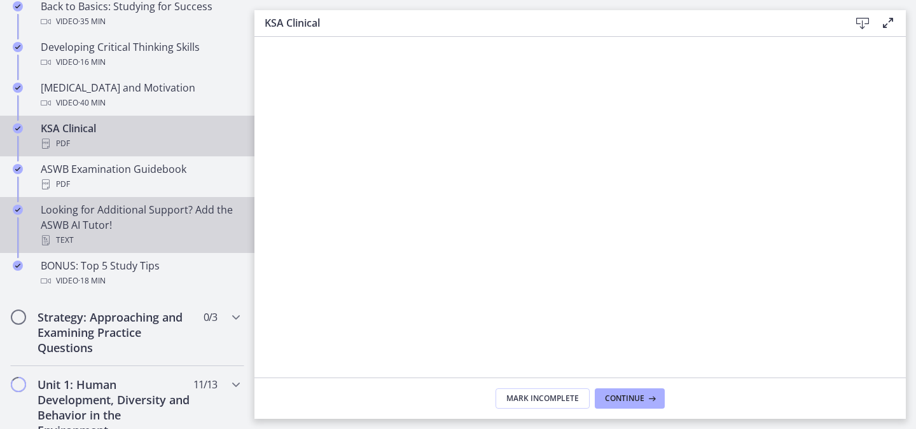
click at [127, 197] on link "Looking for Additional Support? Add the ASWB AI Tutor! Text" at bounding box center [127, 225] width 254 height 56
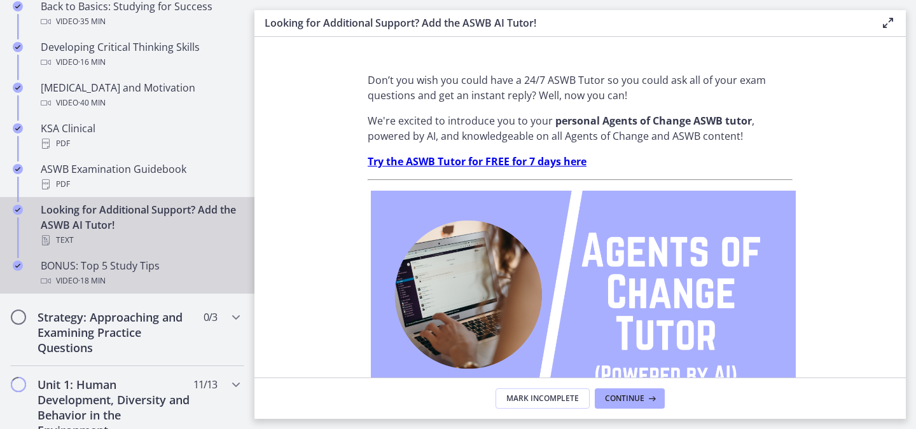
click at [134, 270] on div "BONUS: Top 5 Study Tips Video · 18 min" at bounding box center [140, 273] width 198 height 31
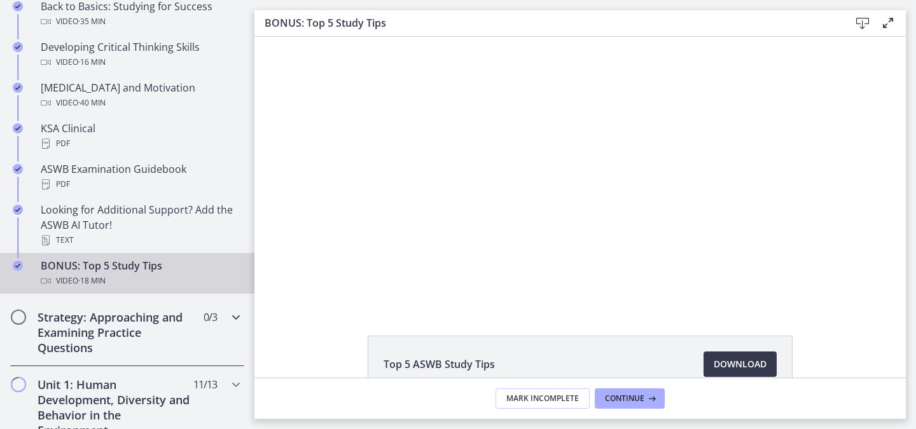
click at [153, 322] on h2 "Strategy: Approaching and Examining Practice Questions" at bounding box center [115, 333] width 155 height 46
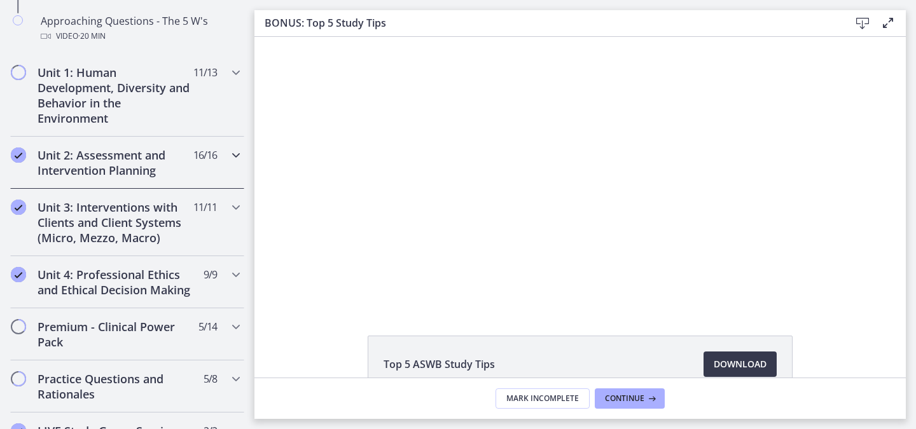
scroll to position [329, 0]
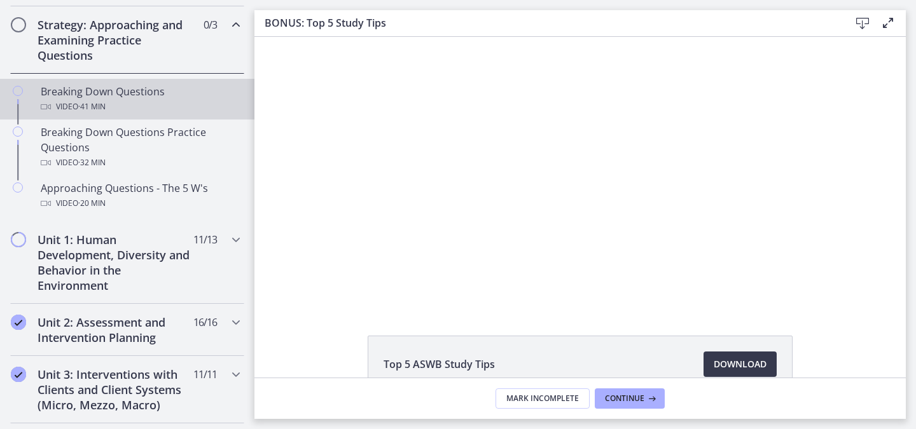
click at [136, 88] on div "Breaking Down Questions Video · 41 min" at bounding box center [140, 99] width 198 height 31
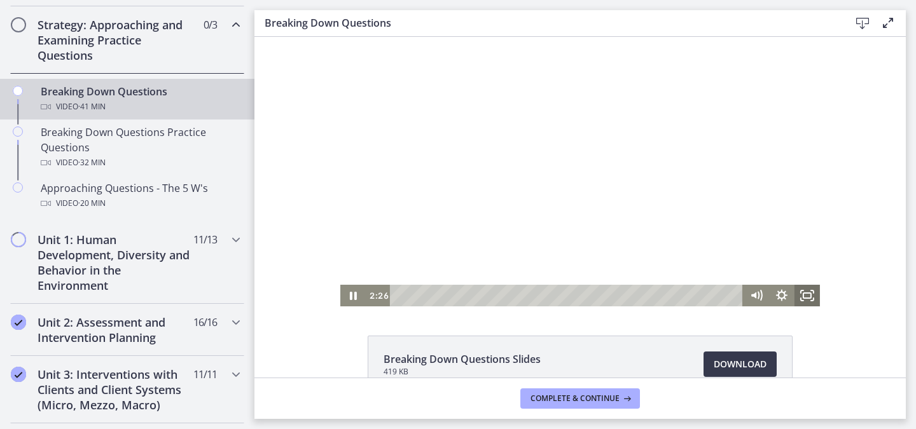
click at [799, 305] on icon "Fullscreen" at bounding box center [806, 296] width 25 height 22
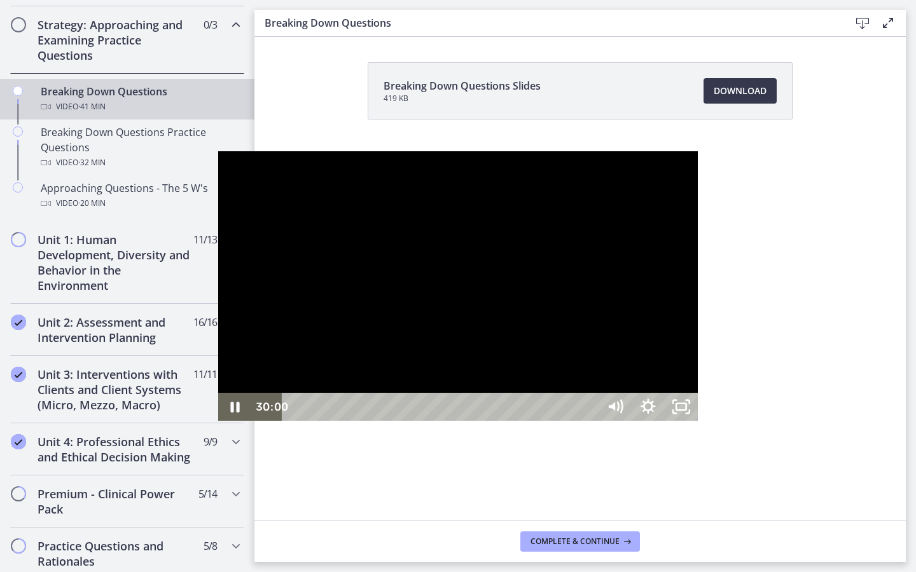
click at [590, 421] on div "41:01" at bounding box center [442, 407] width 296 height 28
click at [352, 311] on div at bounding box center [458, 286] width 480 height 270
click at [218, 306] on div at bounding box center [458, 286] width 480 height 270
click at [590, 421] on div "36:01" at bounding box center [442, 407] width 296 height 28
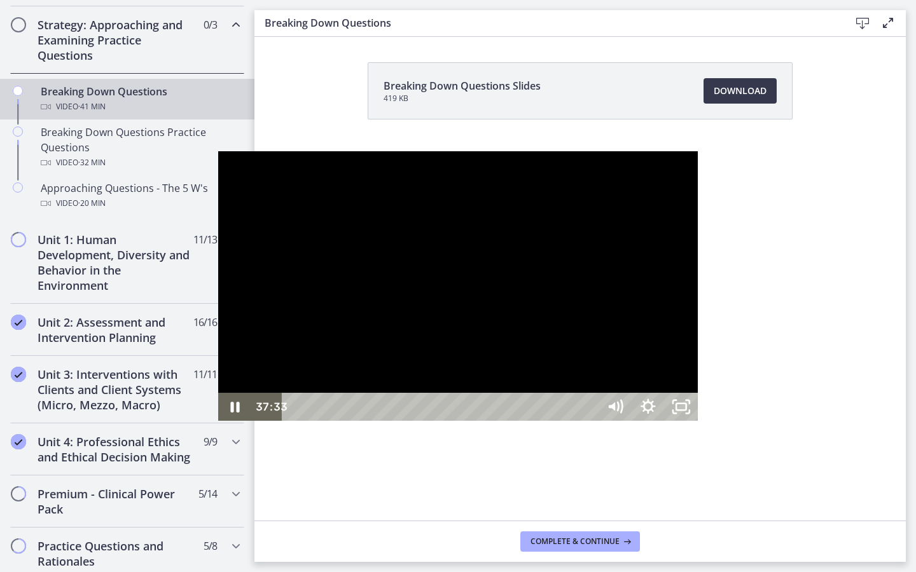
click at [651, 421] on div at bounding box center [458, 286] width 480 height 270
click at [291, 226] on div at bounding box center [458, 286] width 480 height 270
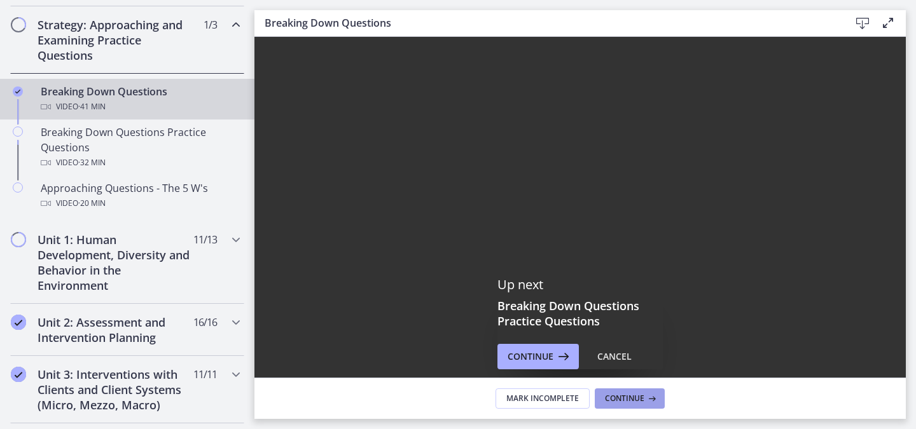
click at [627, 401] on span "Continue" at bounding box center [624, 399] width 39 height 10
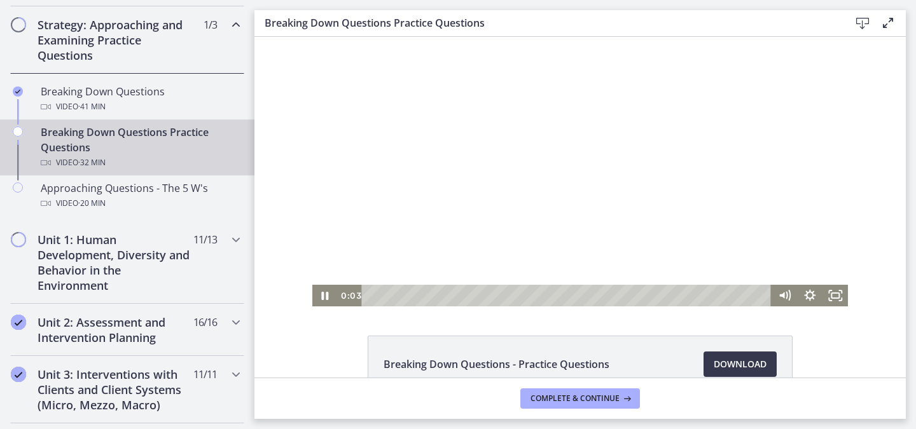
click at [538, 223] on div at bounding box center [580, 172] width 536 height 270
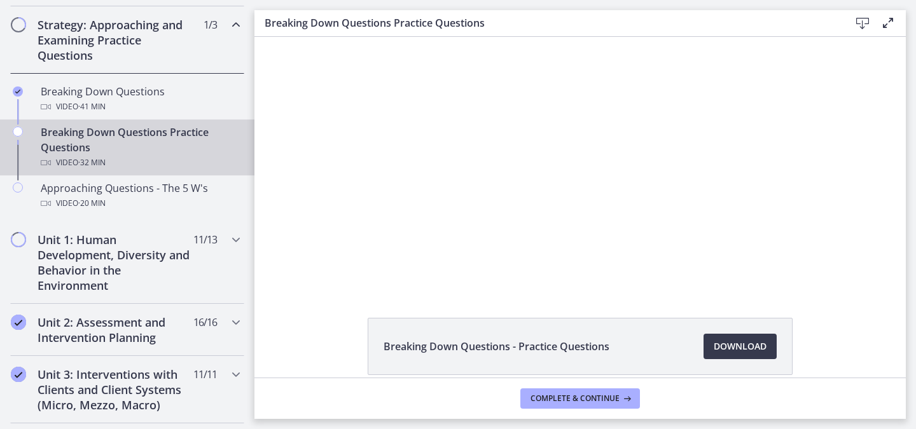
scroll to position [35, 0]
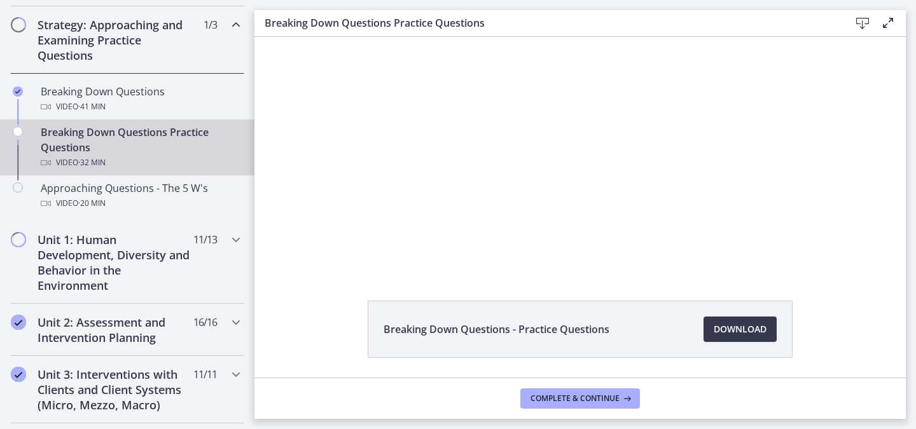
click at [539, 223] on div at bounding box center [580, 137] width 536 height 270
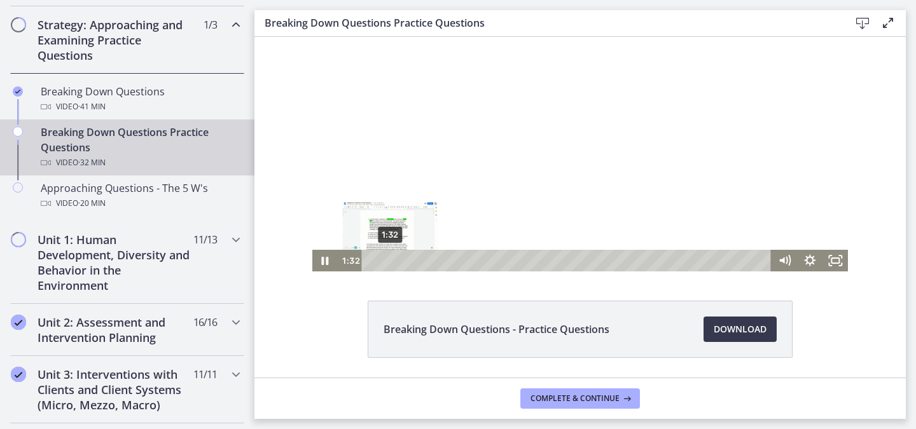
click at [385, 260] on div "1:32" at bounding box center [568, 261] width 394 height 22
click at [406, 260] on div "3:13" at bounding box center [568, 261] width 394 height 22
click at [413, 160] on div at bounding box center [580, 137] width 536 height 270
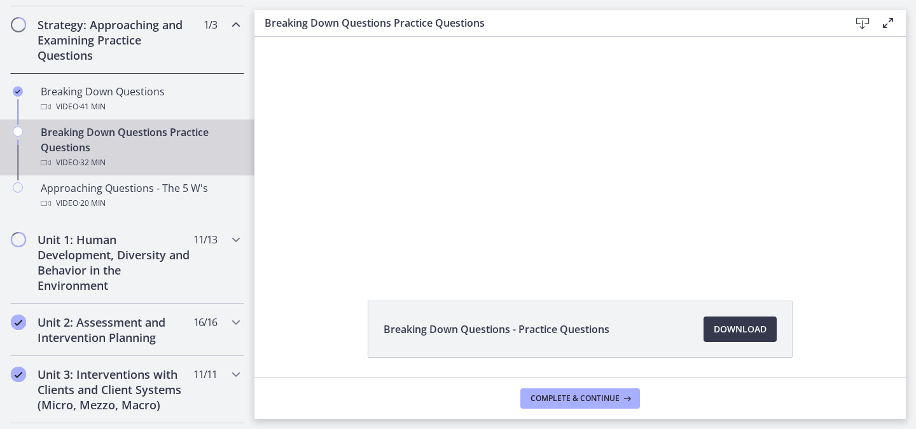
scroll to position [38, 0]
click at [413, 160] on div at bounding box center [580, 134] width 536 height 270
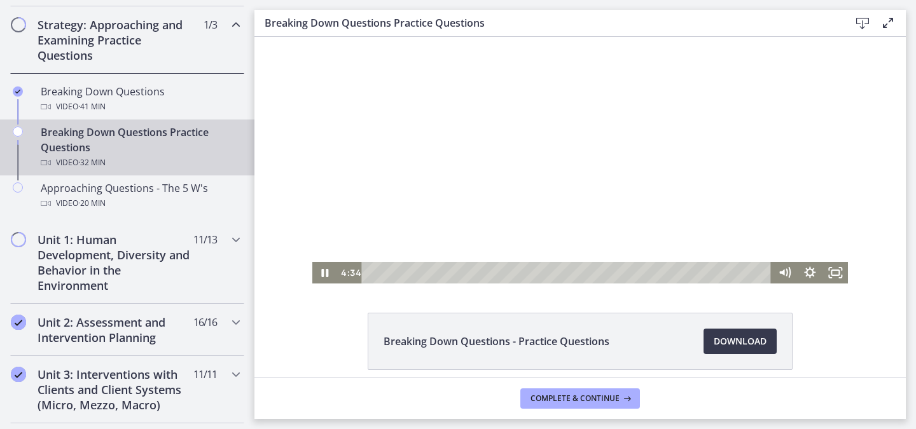
scroll to position [22, 0]
click at [489, 272] on div "9:52" at bounding box center [568, 274] width 394 height 22
click at [489, 195] on div at bounding box center [580, 150] width 536 height 270
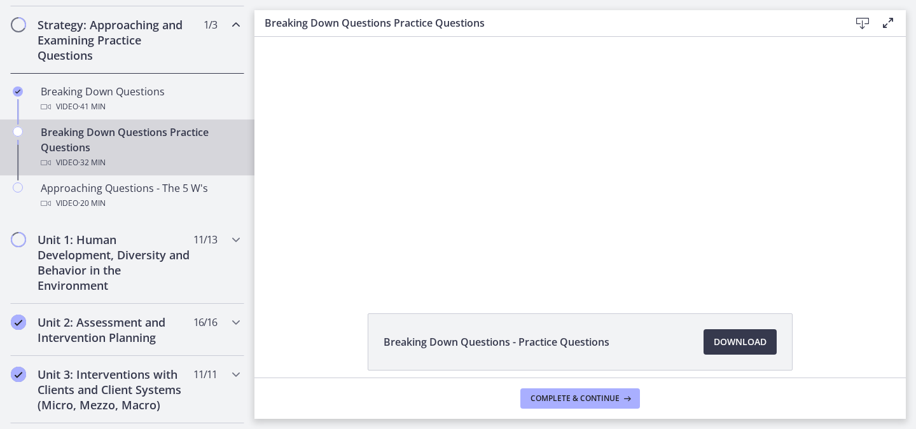
click at [489, 195] on div at bounding box center [580, 150] width 536 height 270
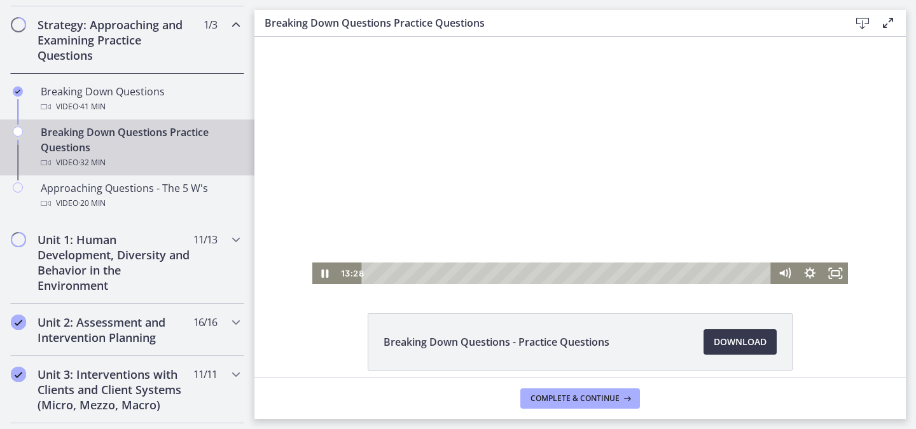
click at [523, 104] on div at bounding box center [580, 150] width 536 height 270
click at [509, 149] on div at bounding box center [580, 150] width 536 height 270
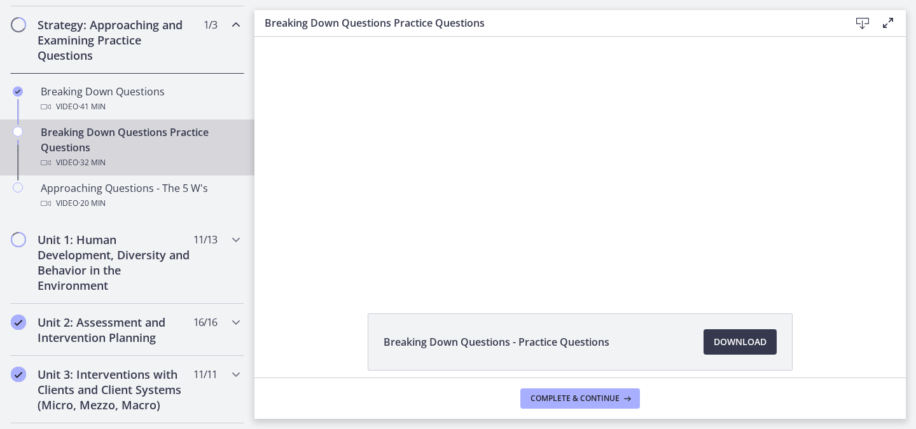
click at [509, 149] on div at bounding box center [580, 150] width 536 height 270
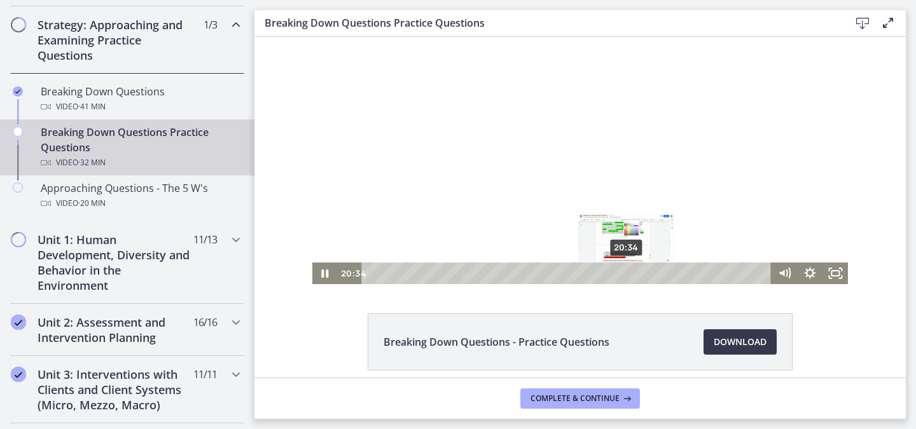
click at [622, 276] on div "20:34" at bounding box center [568, 274] width 394 height 22
click at [628, 277] on div "21:02" at bounding box center [568, 274] width 394 height 22
click at [636, 274] on div "21:42" at bounding box center [568, 274] width 394 height 22
click at [543, 144] on div at bounding box center [580, 150] width 536 height 270
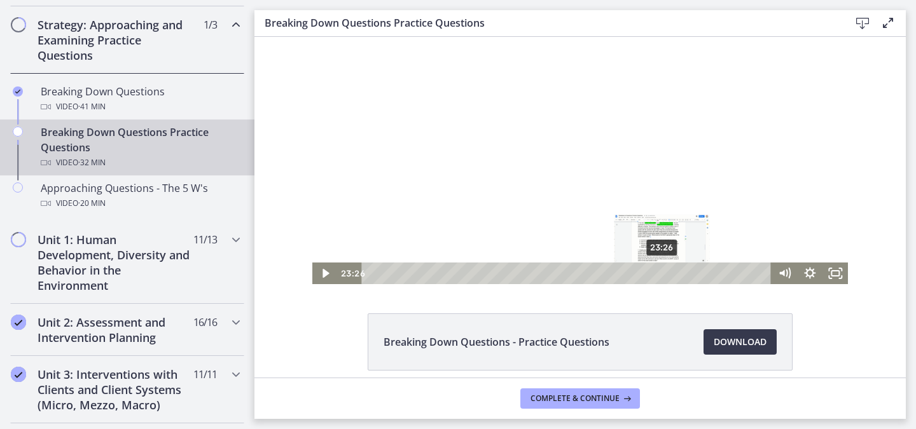
click at [658, 270] on div "23:26" at bounding box center [568, 274] width 394 height 22
click at [682, 272] on div "25:23" at bounding box center [568, 274] width 394 height 22
click at [689, 272] on div "26:00" at bounding box center [568, 274] width 394 height 22
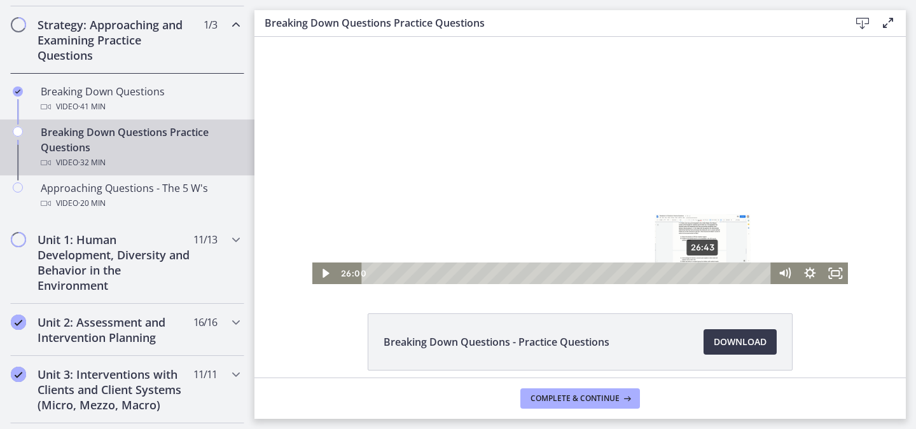
click at [699, 272] on div "26:43" at bounding box center [568, 274] width 394 height 22
click at [705, 273] on div "27:13" at bounding box center [568, 274] width 394 height 22
click at [709, 272] on div "27:35" at bounding box center [568, 274] width 394 height 22
click at [715, 275] on div "27:59" at bounding box center [568, 274] width 394 height 22
click at [721, 273] on div "28:30" at bounding box center [568, 274] width 394 height 22
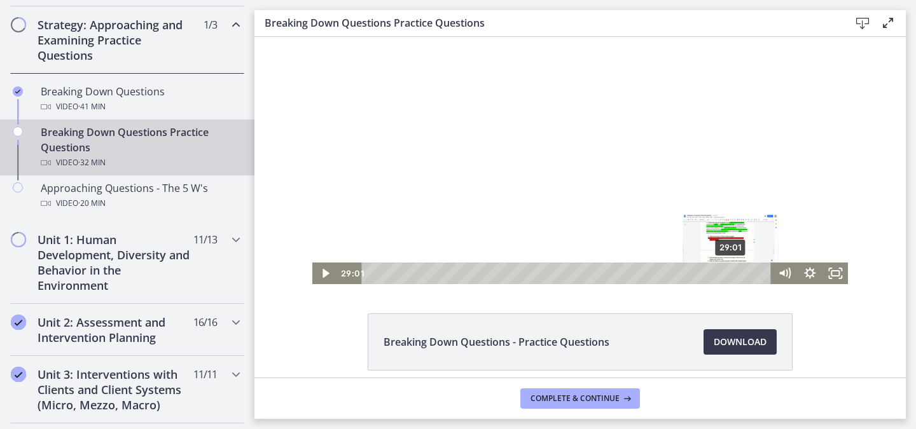
click at [727, 274] on div "29:01" at bounding box center [568, 274] width 394 height 22
click at [730, 275] on div "Playbar" at bounding box center [733, 273] width 7 height 7
click at [733, 275] on div "29:28" at bounding box center [568, 274] width 394 height 22
click at [738, 275] on div "29:56" at bounding box center [568, 274] width 394 height 22
click at [744, 273] on div "30:21" at bounding box center [568, 274] width 394 height 22
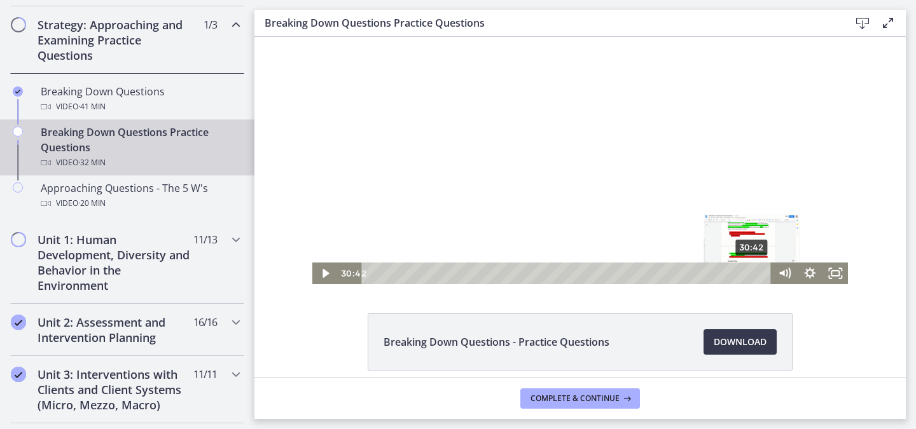
click at [748, 273] on div "30:42" at bounding box center [568, 274] width 394 height 22
click at [752, 272] on div "31:04" at bounding box center [568, 274] width 394 height 22
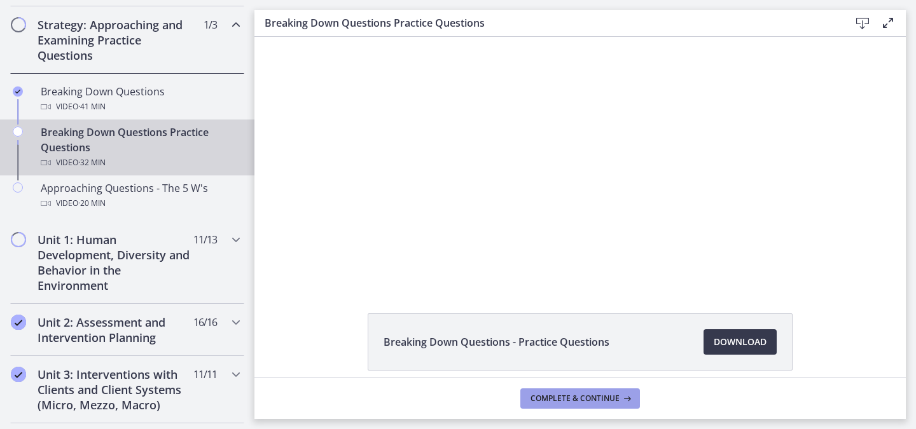
click at [609, 394] on span "Complete & continue" at bounding box center [574, 399] width 89 height 10
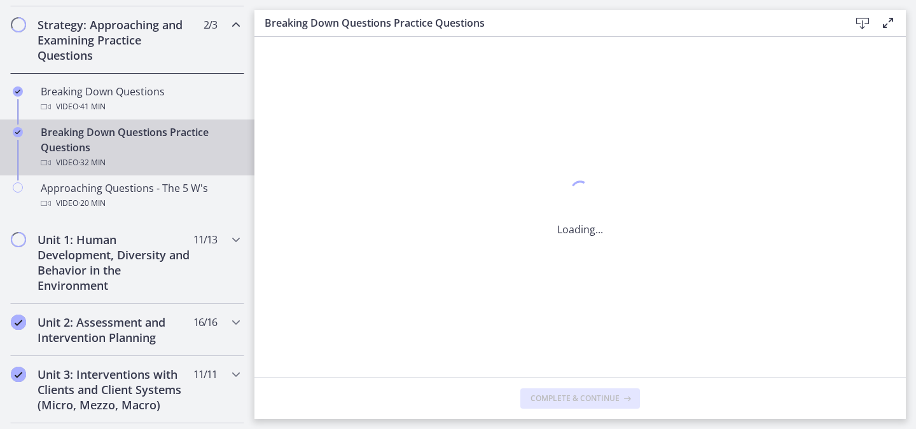
scroll to position [0, 0]
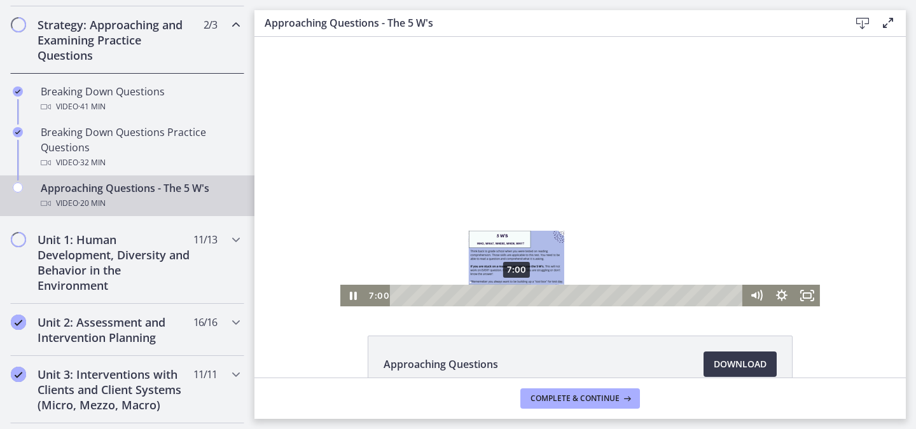
click at [512, 293] on div "7:00" at bounding box center [568, 296] width 338 height 22
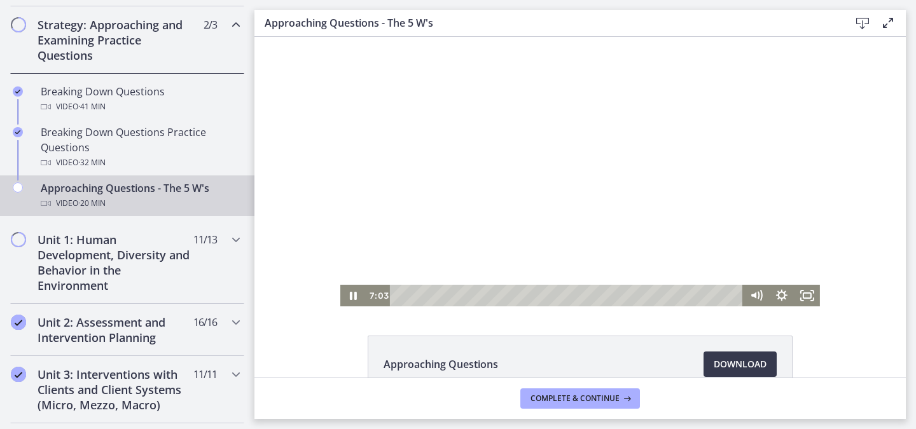
click at [462, 154] on div at bounding box center [580, 172] width 480 height 270
click at [567, 251] on div at bounding box center [580, 172] width 480 height 270
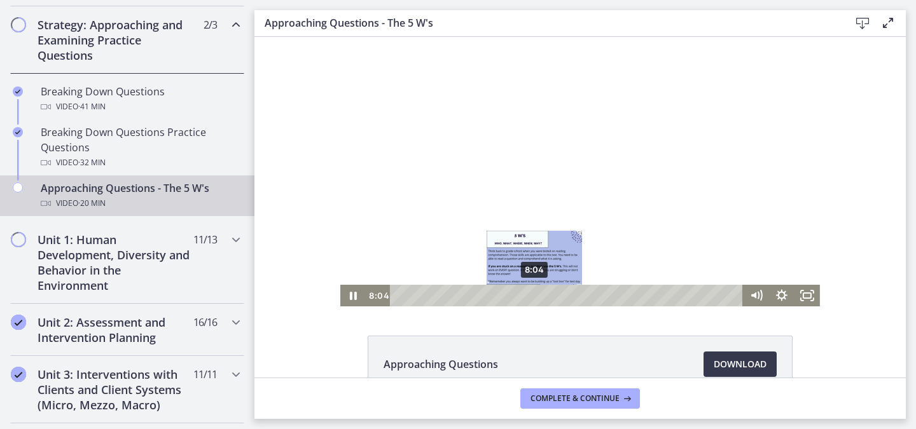
click at [530, 293] on div "8:04" at bounding box center [568, 296] width 338 height 22
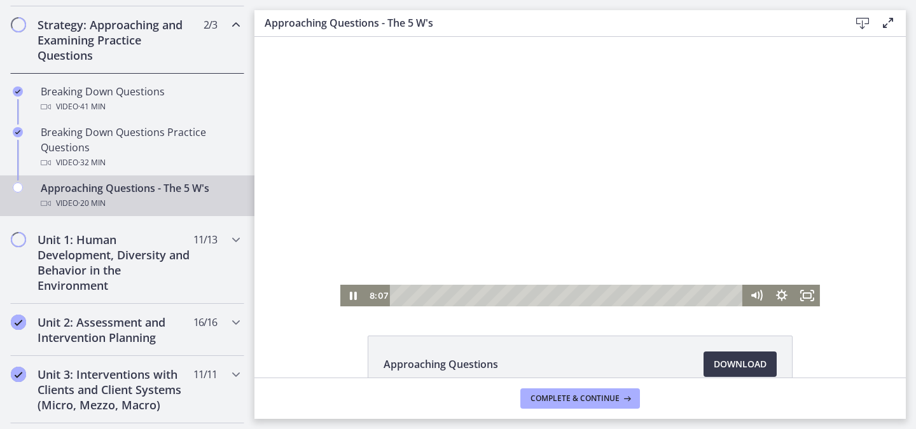
click at [492, 183] on div at bounding box center [580, 172] width 480 height 270
click at [438, 173] on div at bounding box center [580, 172] width 480 height 270
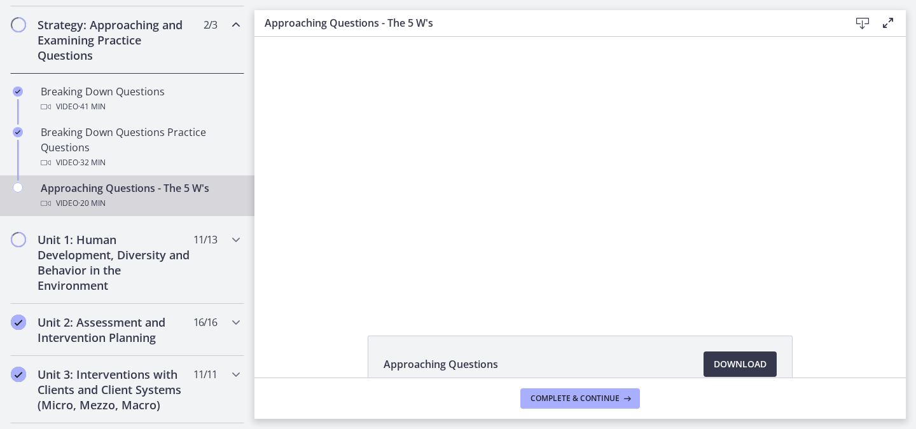
click at [340, 37] on button "Pause: cbe1e5mtov91j64ibqeg.mp4" at bounding box center [340, 37] width 1 height 1
click at [340, 37] on button "Play Video: cbe1e5mtov91j64ibqeg.mp4" at bounding box center [340, 37] width 1 height 1
click at [340, 37] on button "Pause: cbe1e5mtov91j64ibqeg.mp4" at bounding box center [340, 37] width 1 height 1
click at [340, 37] on button "Play Video: cbe1e5mtov91j64ibqeg.mp4" at bounding box center [340, 37] width 1 height 1
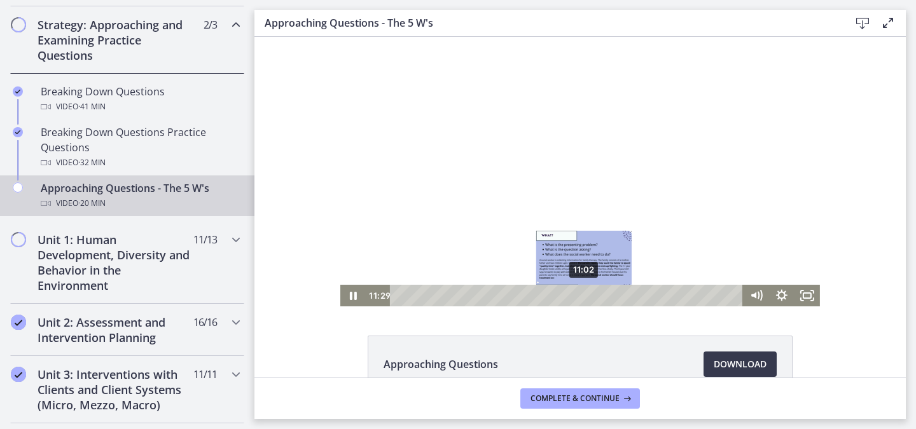
click at [579, 293] on div "11:02" at bounding box center [568, 296] width 338 height 22
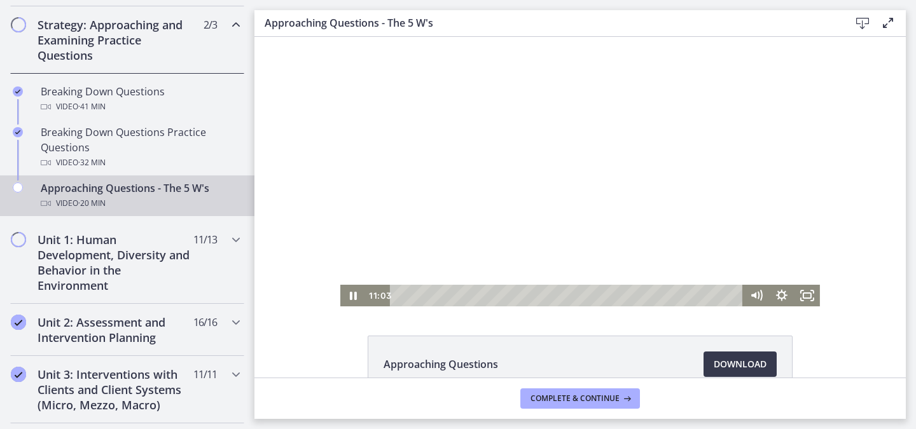
click at [541, 206] on div at bounding box center [580, 172] width 480 height 270
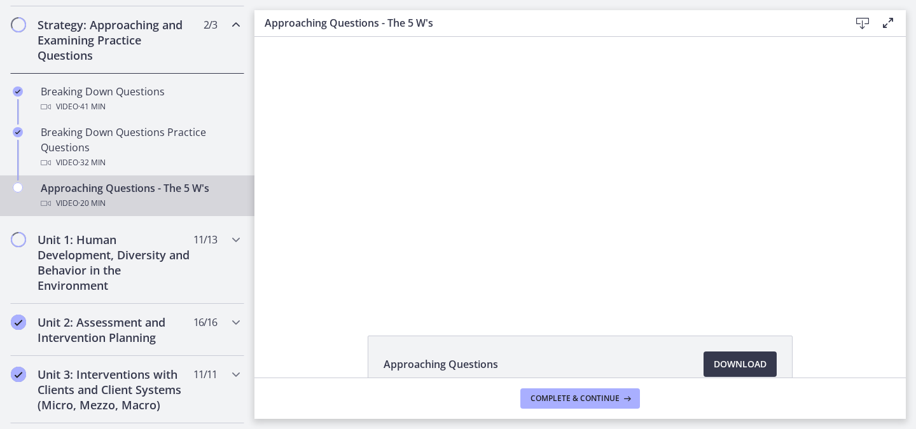
click at [340, 37] on button "Play Video: cbe1e5mtov91j64ibqeg.mp4" at bounding box center [340, 37] width 1 height 1
click at [340, 37] on button "Pause: cbe1e5mtov91j64ibqeg.mp4" at bounding box center [340, 37] width 1 height 1
click at [340, 37] on button "Play Video: cbe1e5mtov91j64ibqeg.mp4" at bounding box center [340, 37] width 1 height 1
click at [340, 37] on button "Pause: cbe1e5mtov91j64ibqeg.mp4" at bounding box center [340, 37] width 1 height 1
click at [340, 37] on button "Play Video: cbe1e5mtov91j64ibqeg.mp4" at bounding box center [340, 37] width 1 height 1
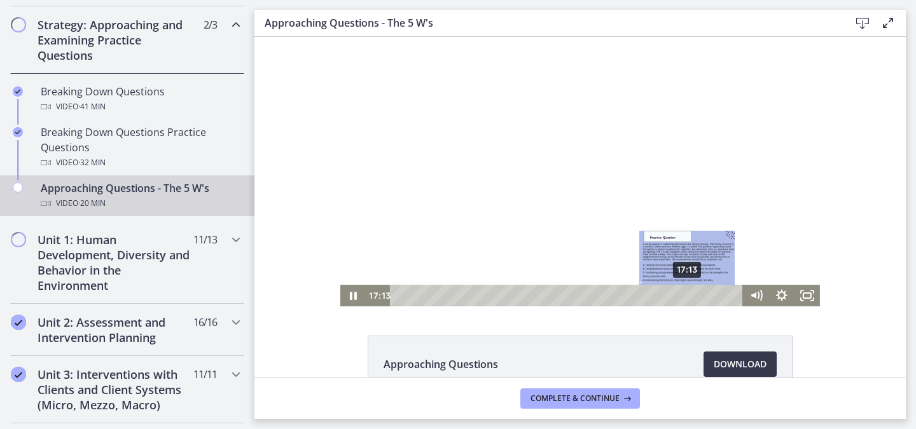
click at [683, 293] on div "17:13" at bounding box center [568, 296] width 338 height 22
click at [691, 293] on div "17:42" at bounding box center [568, 296] width 338 height 22
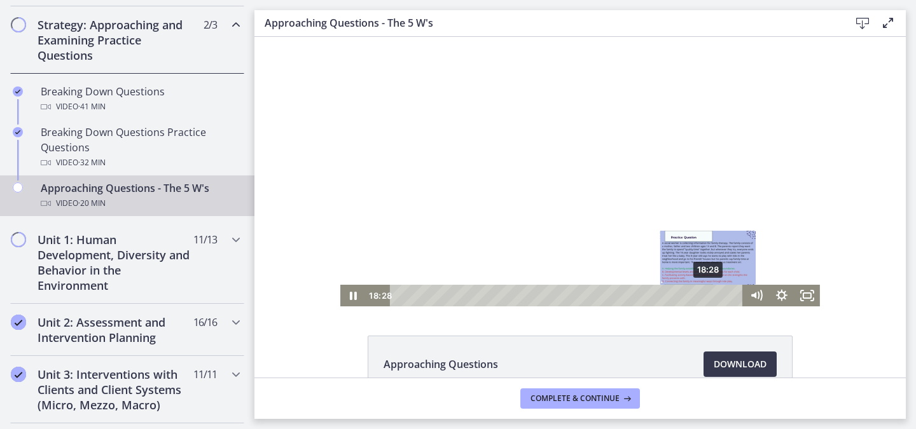
click at [704, 294] on div "18:28" at bounding box center [568, 296] width 338 height 22
click at [704, 294] on div "Playbar" at bounding box center [707, 295] width 7 height 7
click at [713, 293] on div "18:55" at bounding box center [568, 296] width 338 height 22
click at [721, 293] on div "19:27" at bounding box center [568, 296] width 338 height 22
click at [725, 293] on div "19:36" at bounding box center [568, 296] width 338 height 22
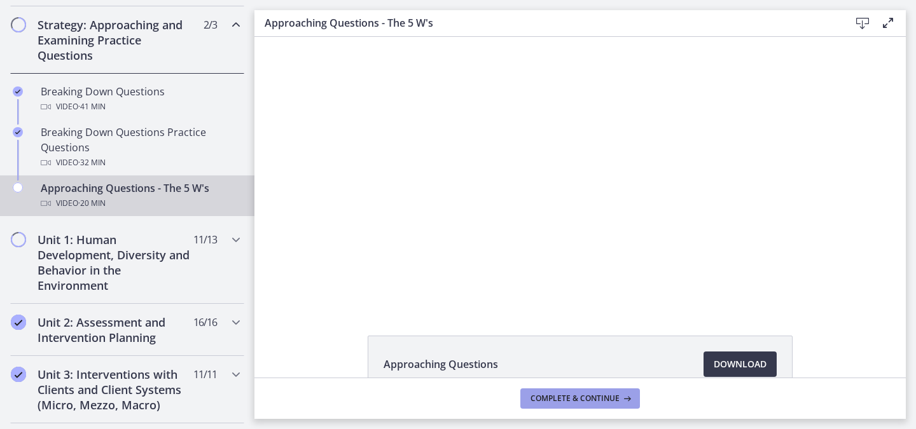
click at [605, 406] on button "Complete & continue" at bounding box center [580, 399] width 120 height 20
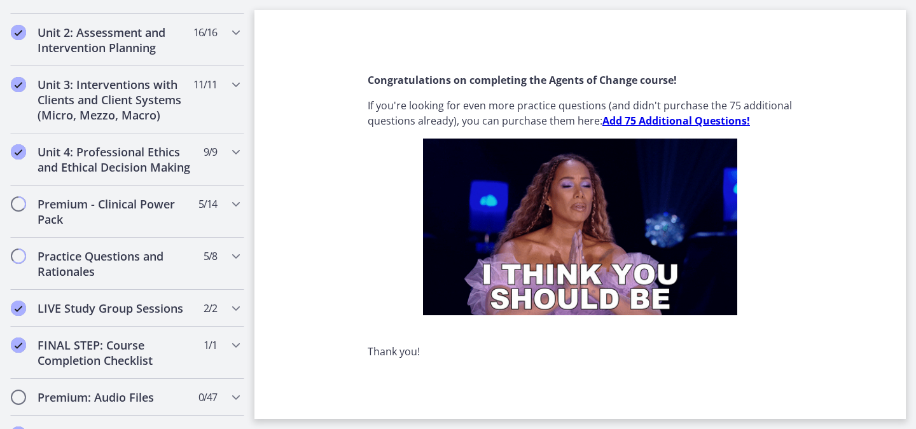
scroll to position [594, 0]
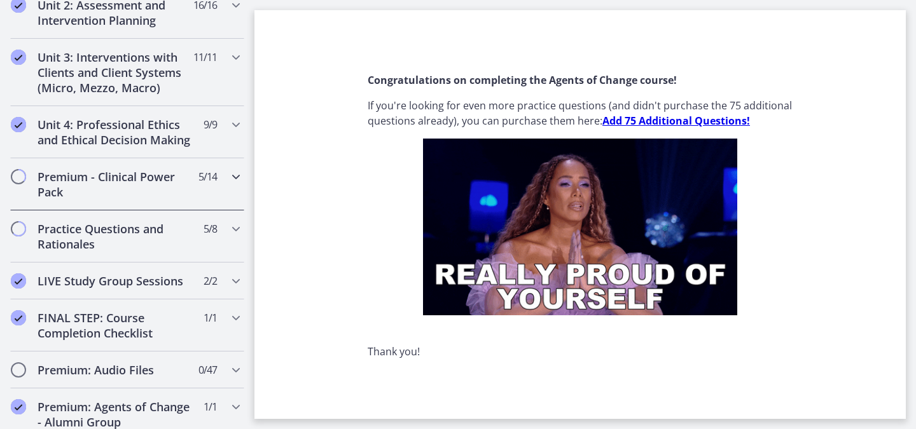
click at [198, 211] on div "Premium - Clinical Power Pack 5 / 14 Completed" at bounding box center [127, 184] width 234 height 52
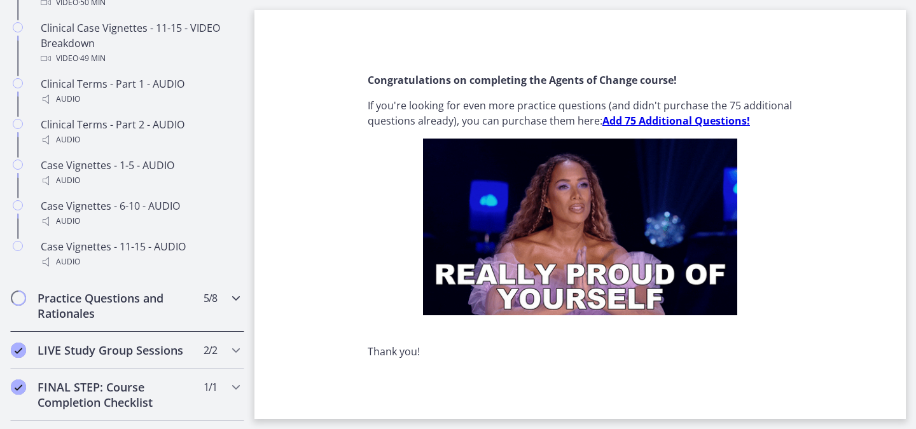
scroll to position [1070, 0]
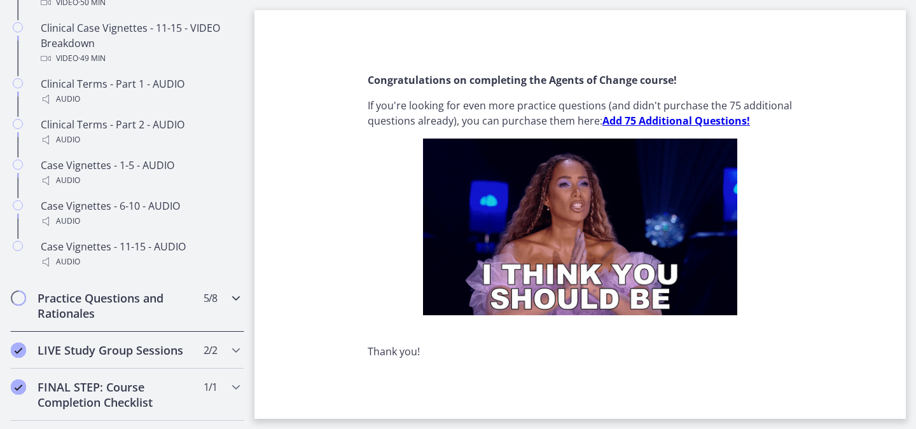
click at [188, 329] on div "Practice Questions and Rationales 5 / 8 Completed" at bounding box center [127, 306] width 234 height 52
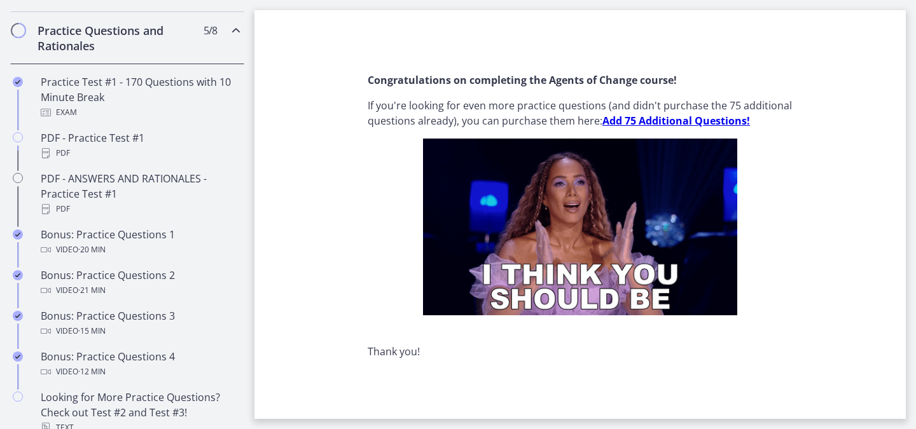
scroll to position [698, 0]
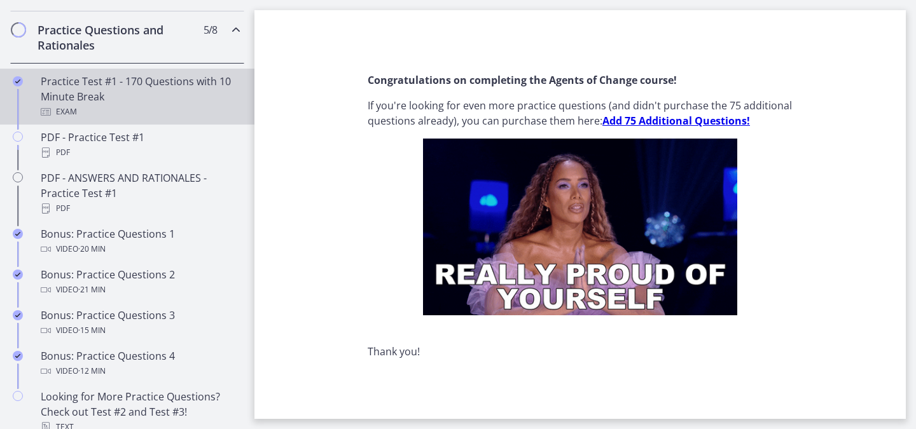
click at [92, 99] on div "Practice Test #1 - 170 Questions with 10 Minute Break Exam" at bounding box center [140, 97] width 198 height 46
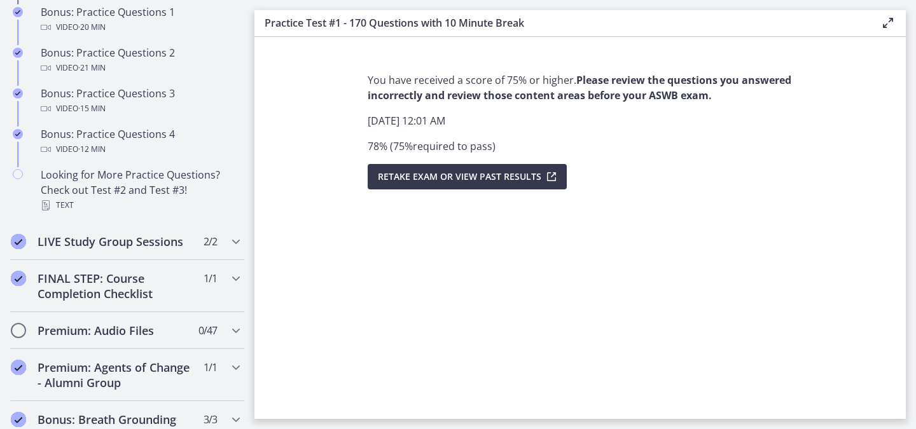
scroll to position [921, 0]
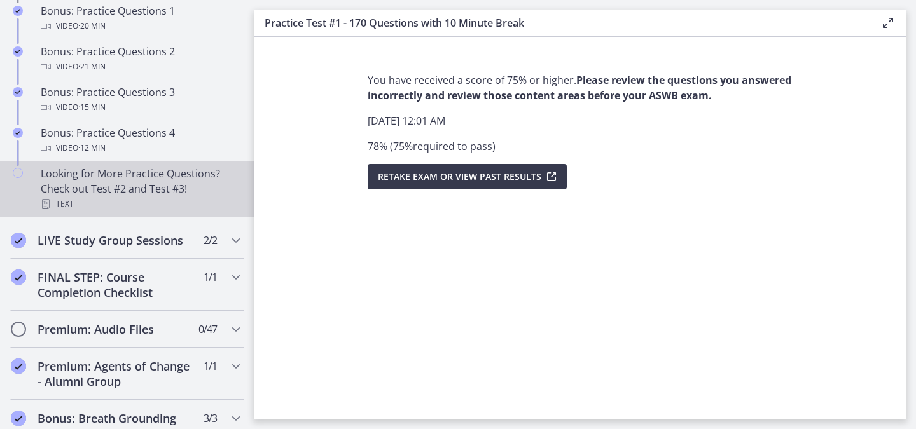
click at [162, 209] on div "Looking for More Practice Questions? Check out Test #2 and Test #3! Text" at bounding box center [140, 189] width 198 height 46
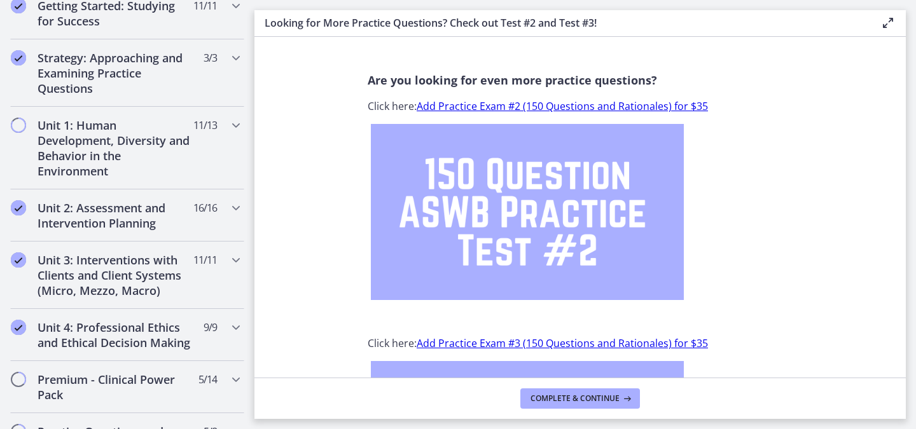
scroll to position [299, 0]
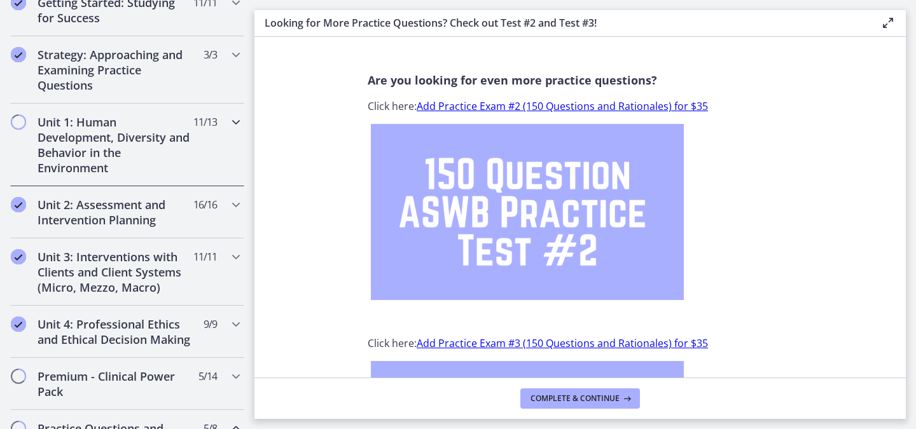
click at [191, 151] on div "Unit 1: Human Development, Diversity and Behavior in the Environment 11 / 13 Co…" at bounding box center [127, 145] width 234 height 83
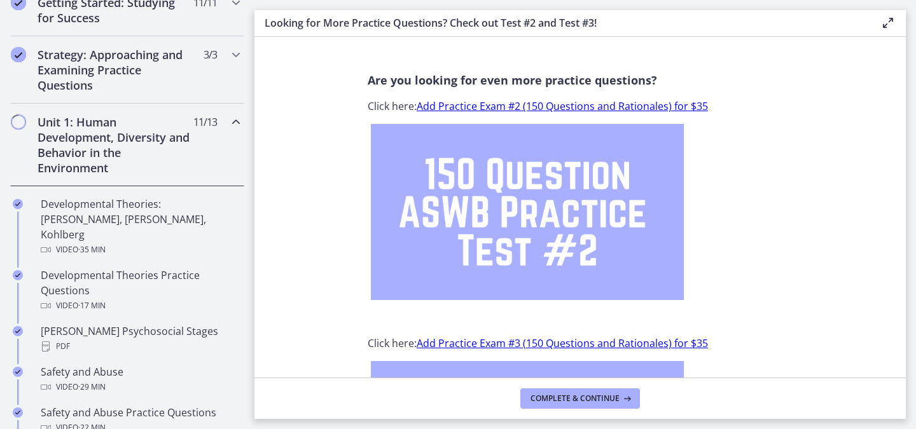
click at [194, 128] on span "11 / 13 Completed" at bounding box center [205, 121] width 24 height 15
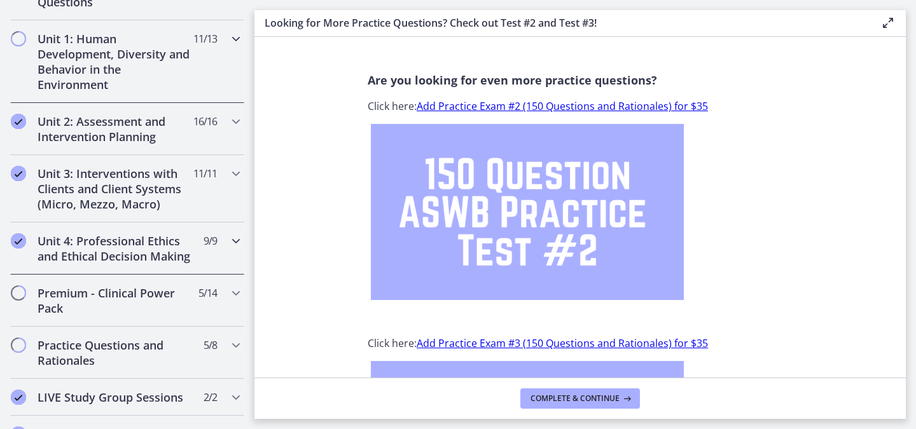
scroll to position [289, 0]
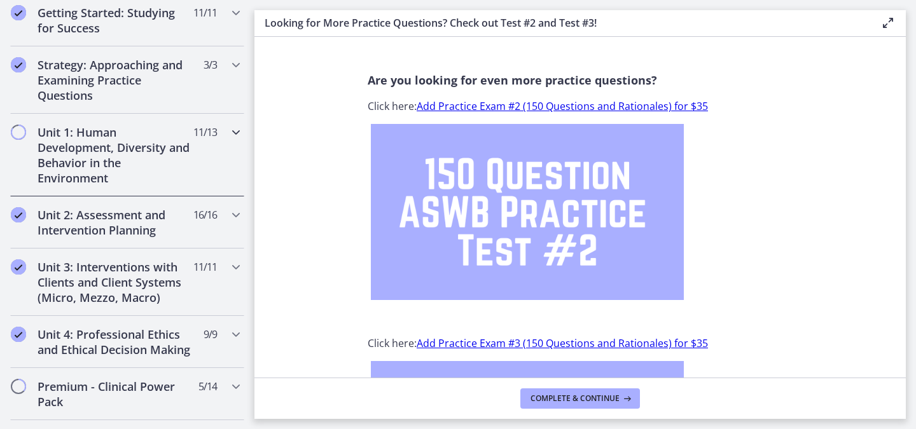
click at [210, 136] on div "Unit 1: Human Development, Diversity and Behavior in the Environment 11 / 13 Co…" at bounding box center [127, 155] width 234 height 83
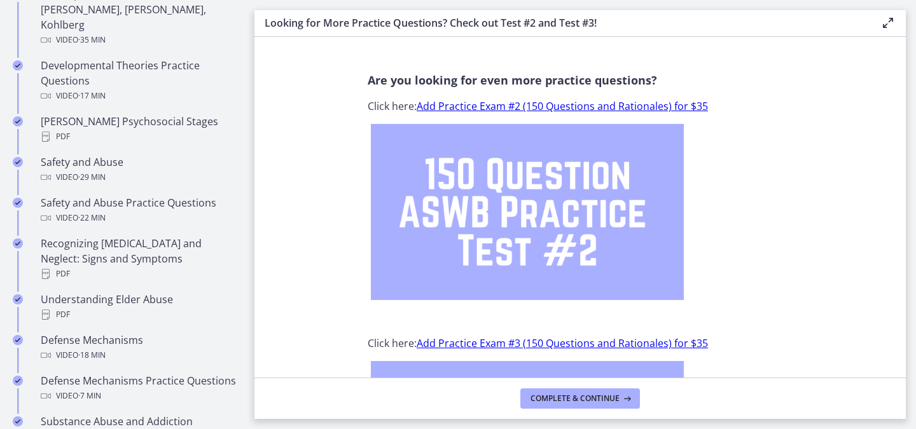
scroll to position [508, 0]
